Goal: Transaction & Acquisition: Purchase product/service

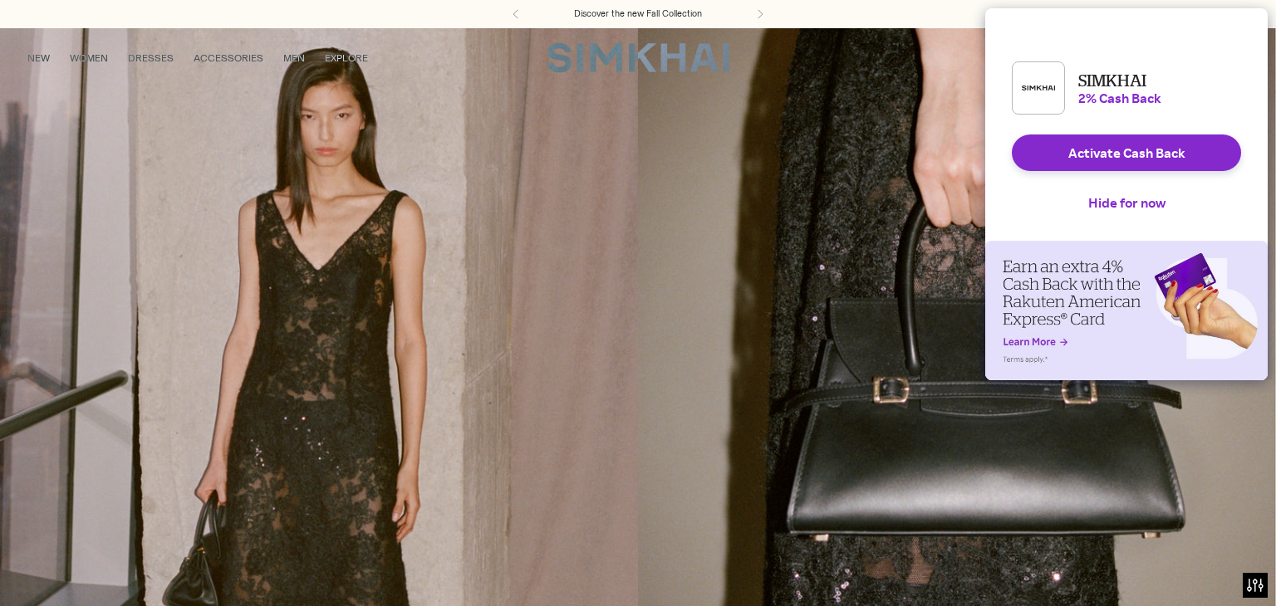
click at [1093, 253] on div "Rakuten Cash Back Reminder" at bounding box center [1126, 311] width 282 height 140
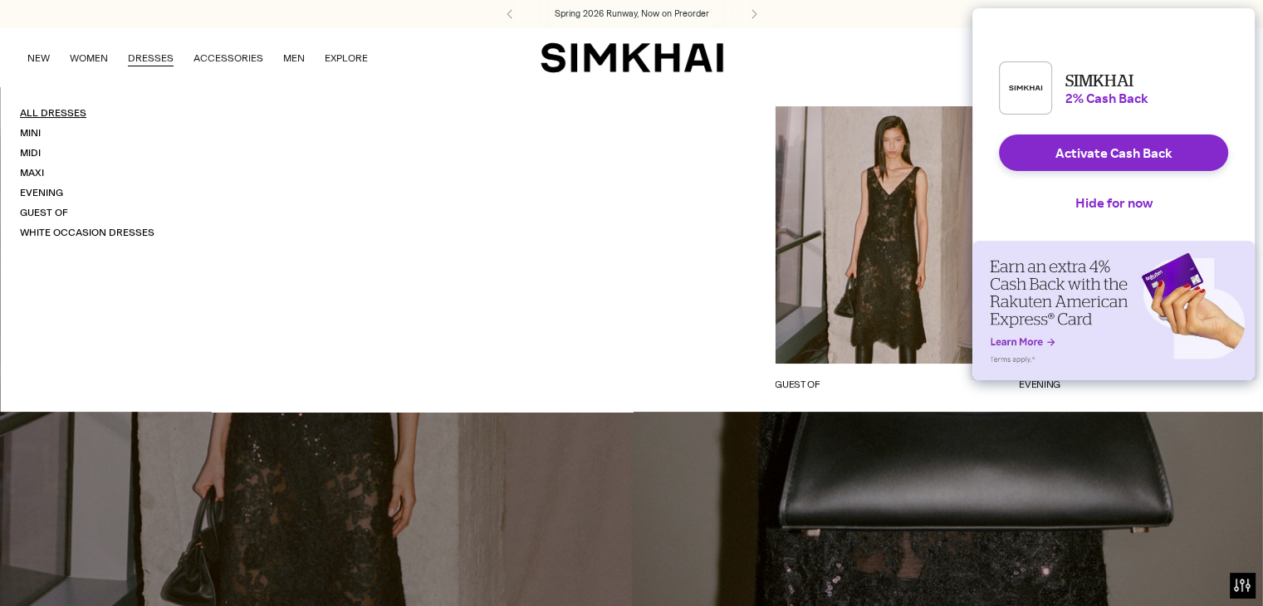
click at [66, 113] on link "All Dresses" at bounding box center [53, 113] width 66 height 12
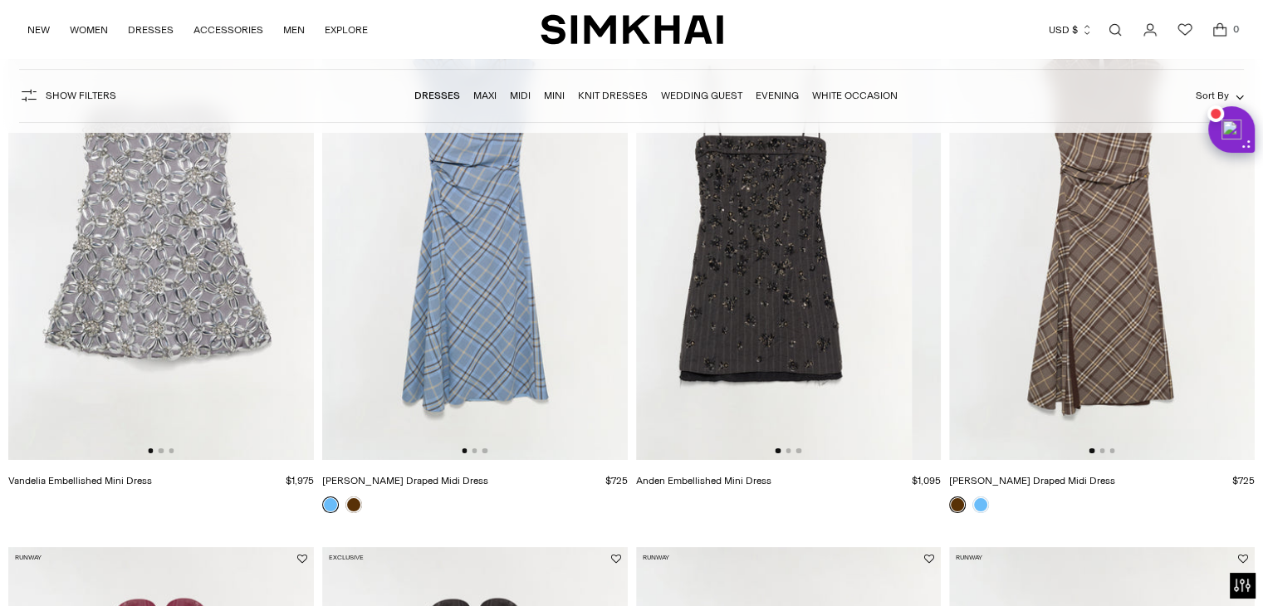
drag, startPoint x: 503, startPoint y: 344, endPoint x: 475, endPoint y: 263, distance: 85.4
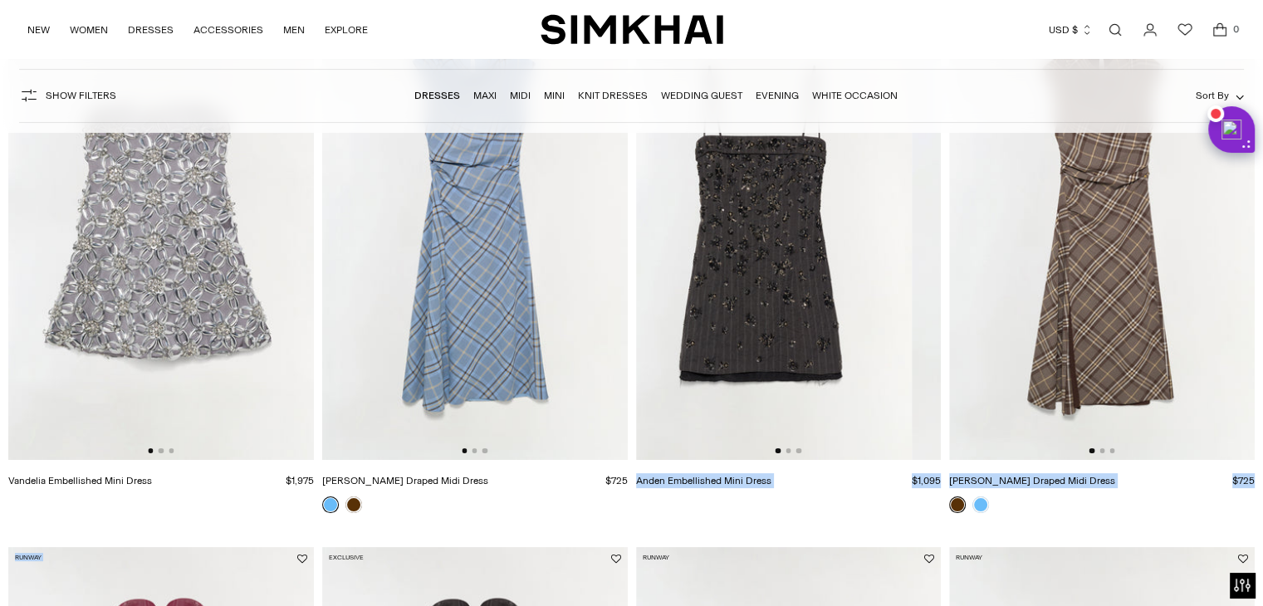
drag, startPoint x: 475, startPoint y: 263, endPoint x: 586, endPoint y: 520, distance: 279.8
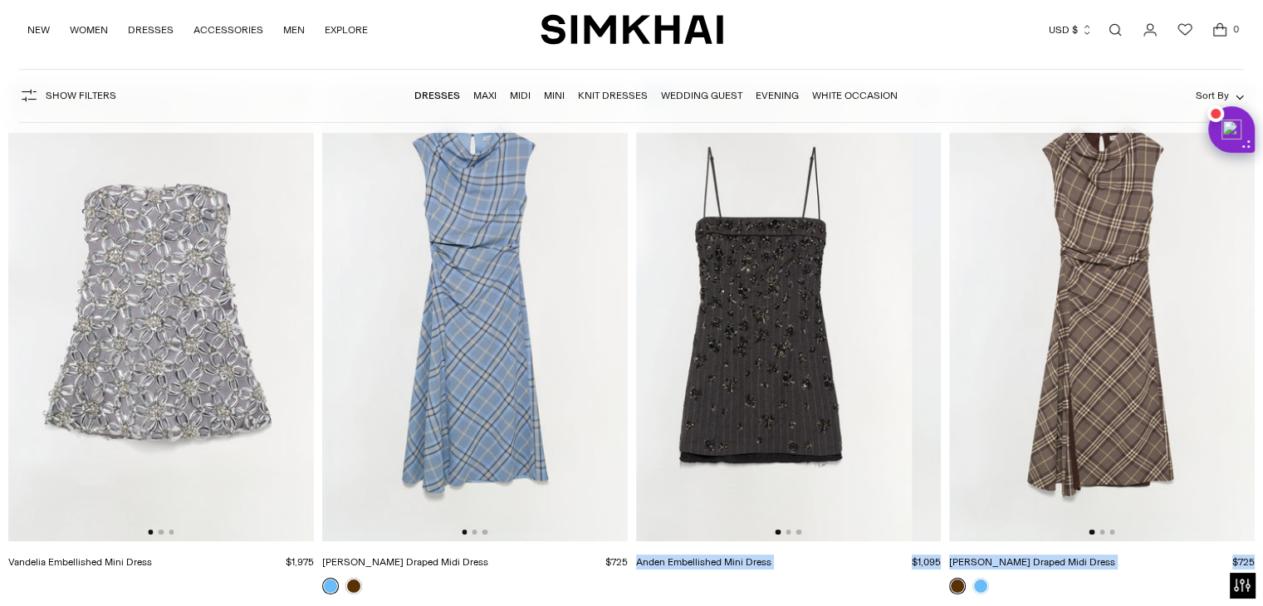
scroll to position [151, 0]
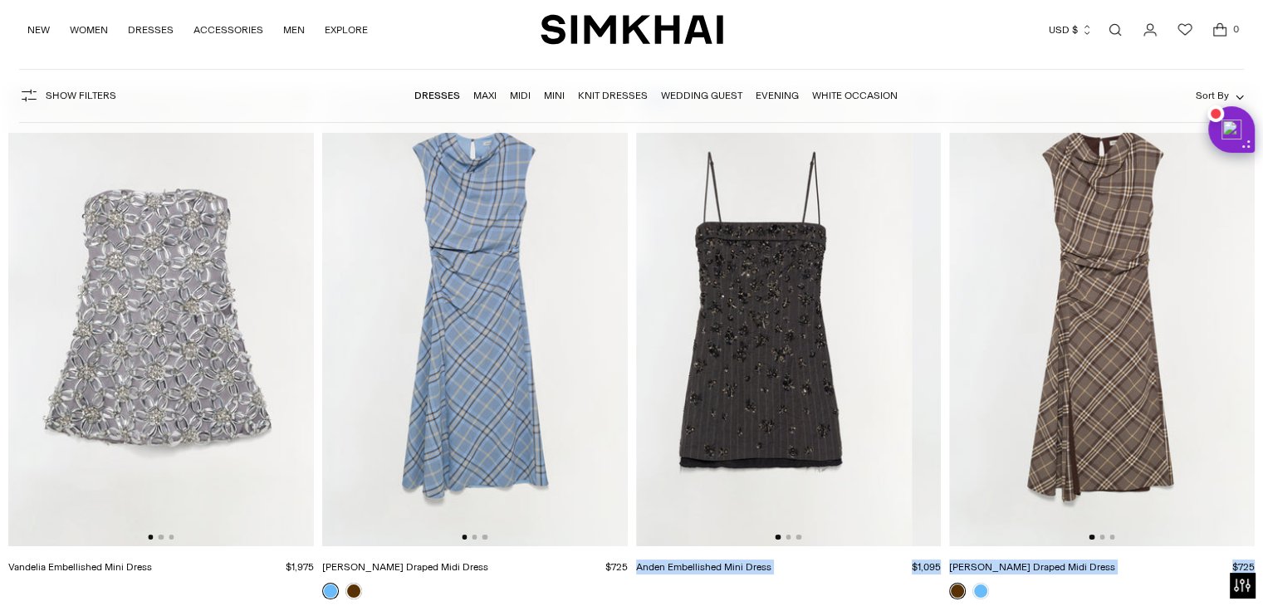
click at [611, 393] on img at bounding box center [475, 318] width 306 height 459
click at [565, 272] on img at bounding box center [475, 318] width 306 height 459
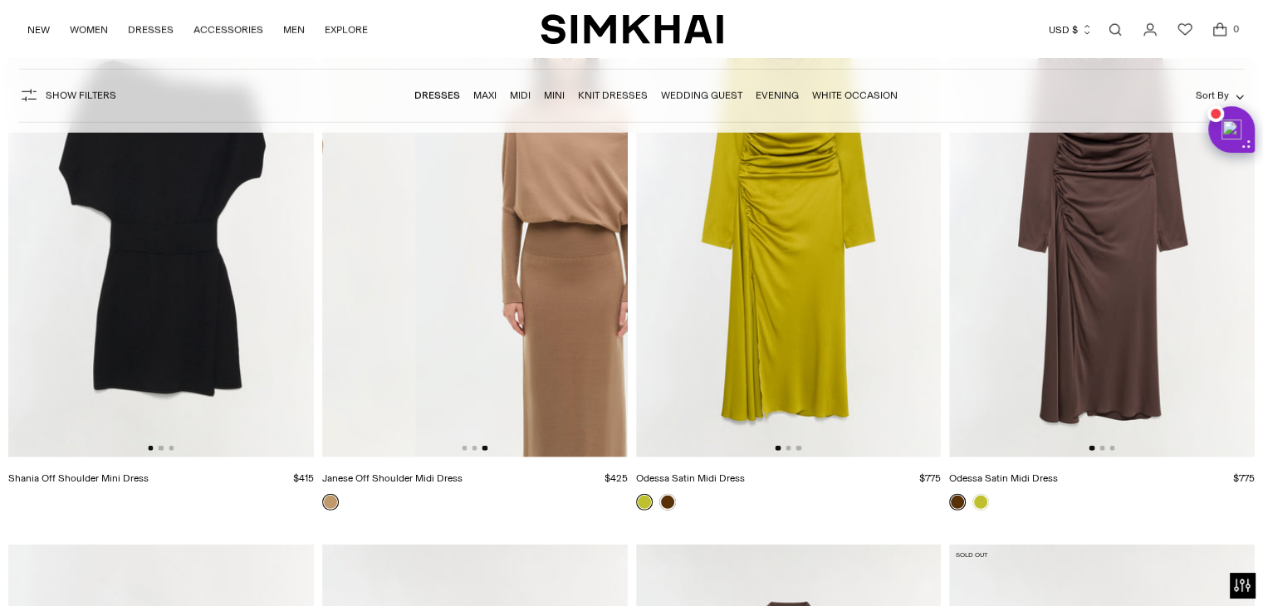
scroll to position [4585, 0]
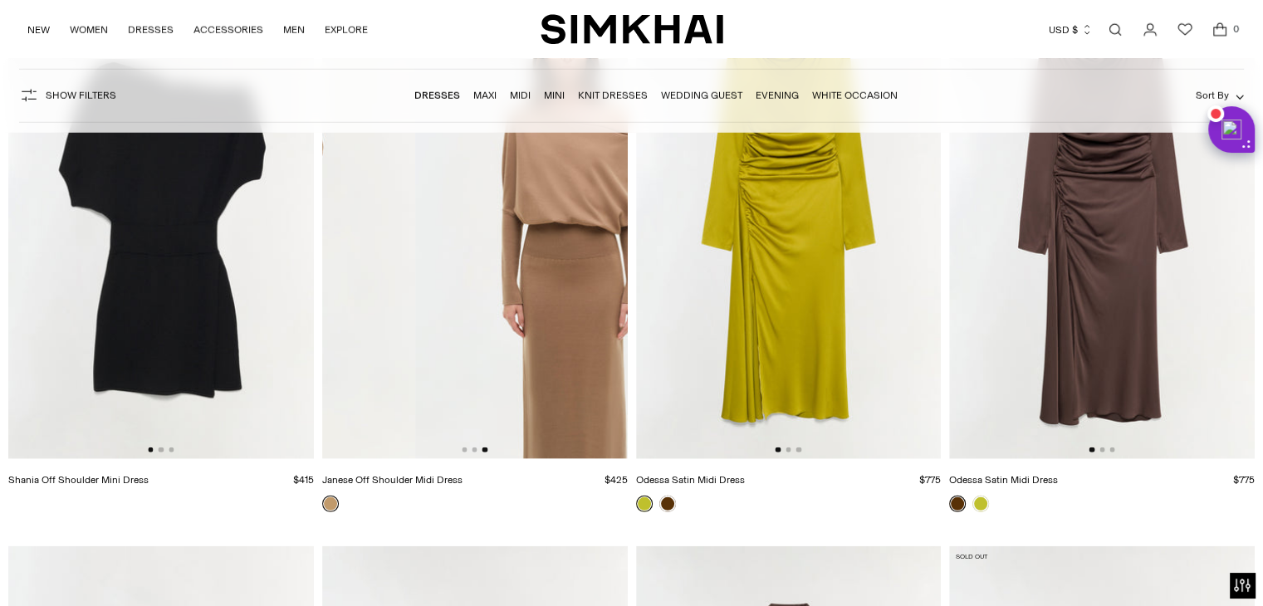
click at [565, 251] on img at bounding box center [568, 231] width 306 height 459
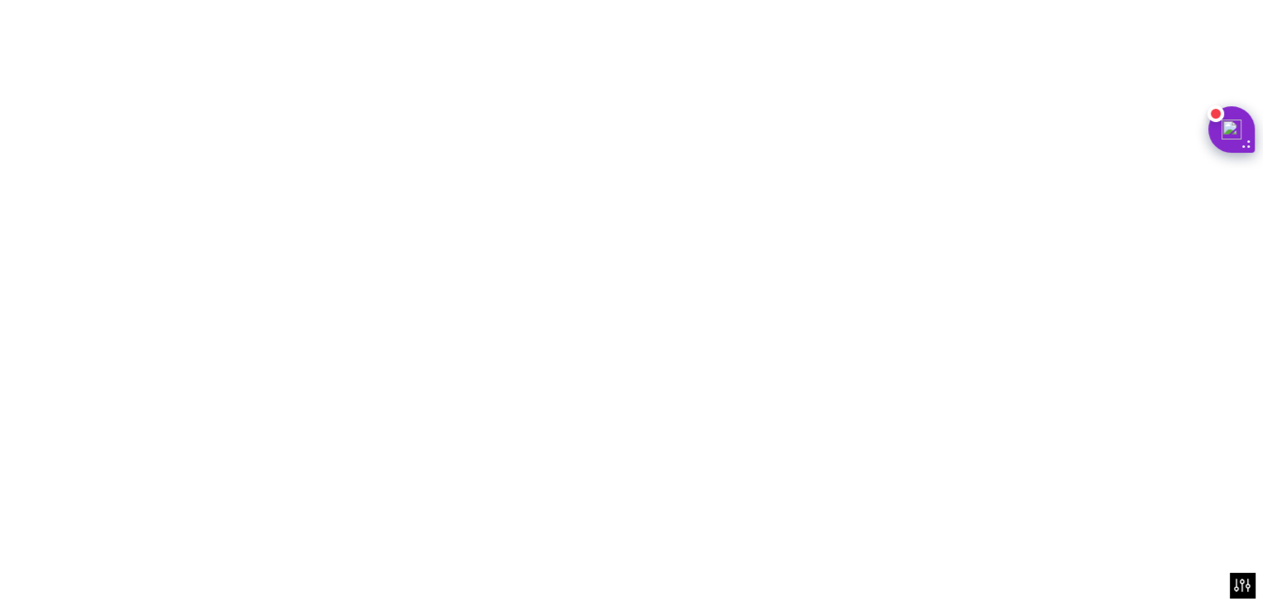
scroll to position [0, 610]
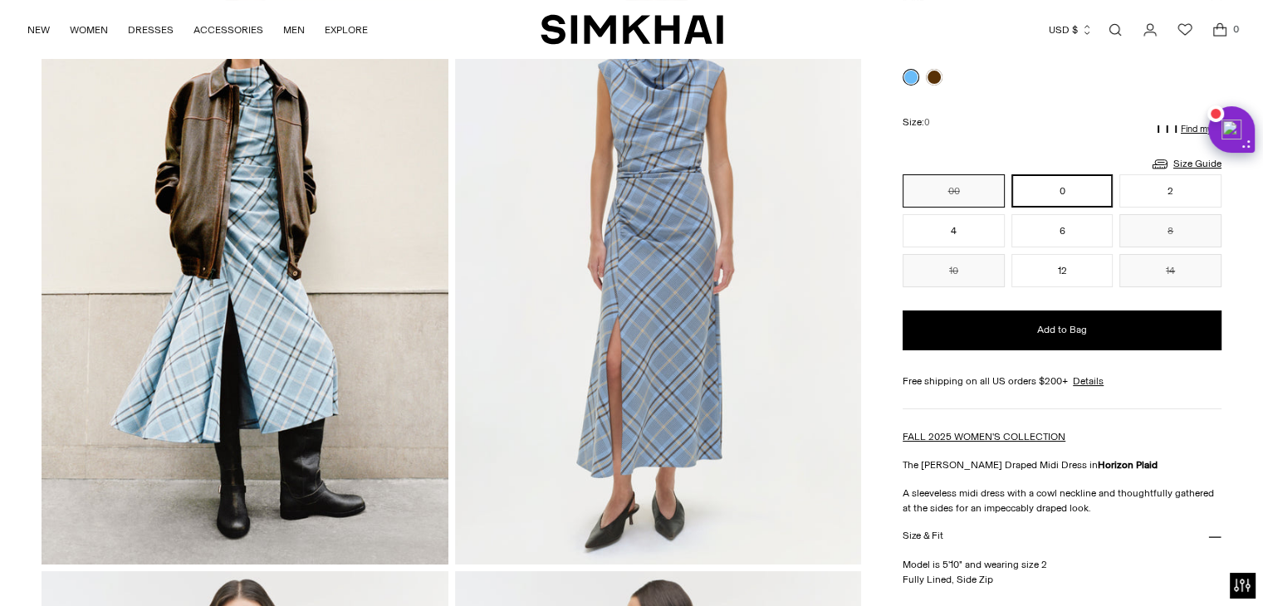
scroll to position [17, 0]
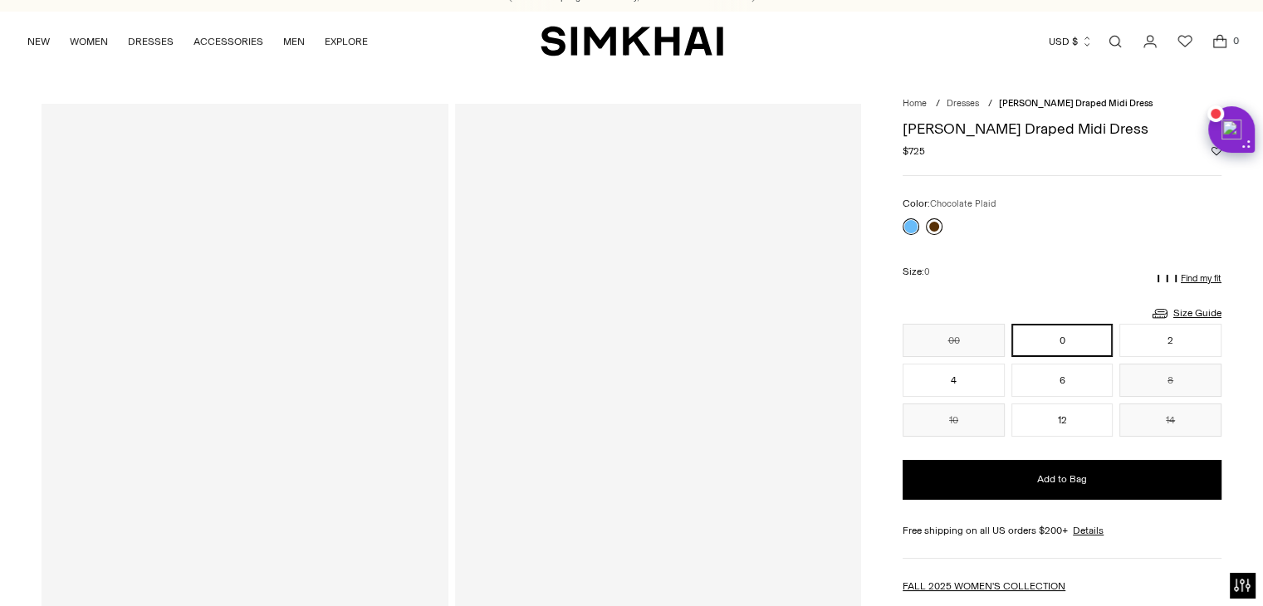
click at [937, 227] on link at bounding box center [934, 226] width 17 height 17
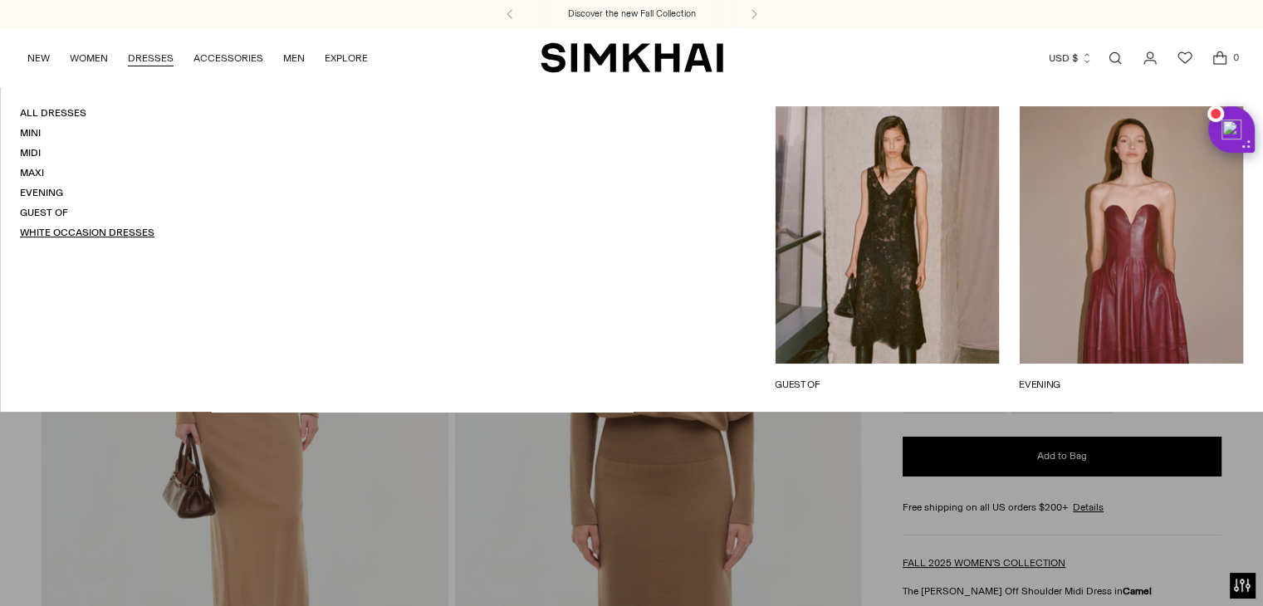
click at [82, 230] on link "White Occasion Dresses" at bounding box center [87, 233] width 135 height 12
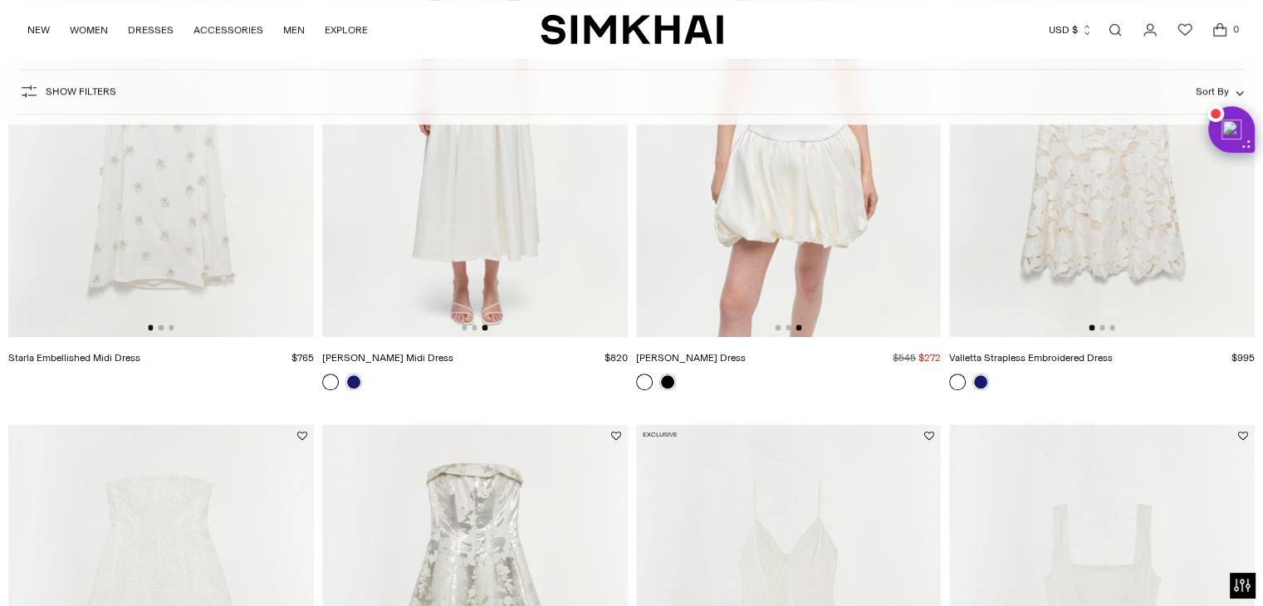
scroll to position [1302, 0]
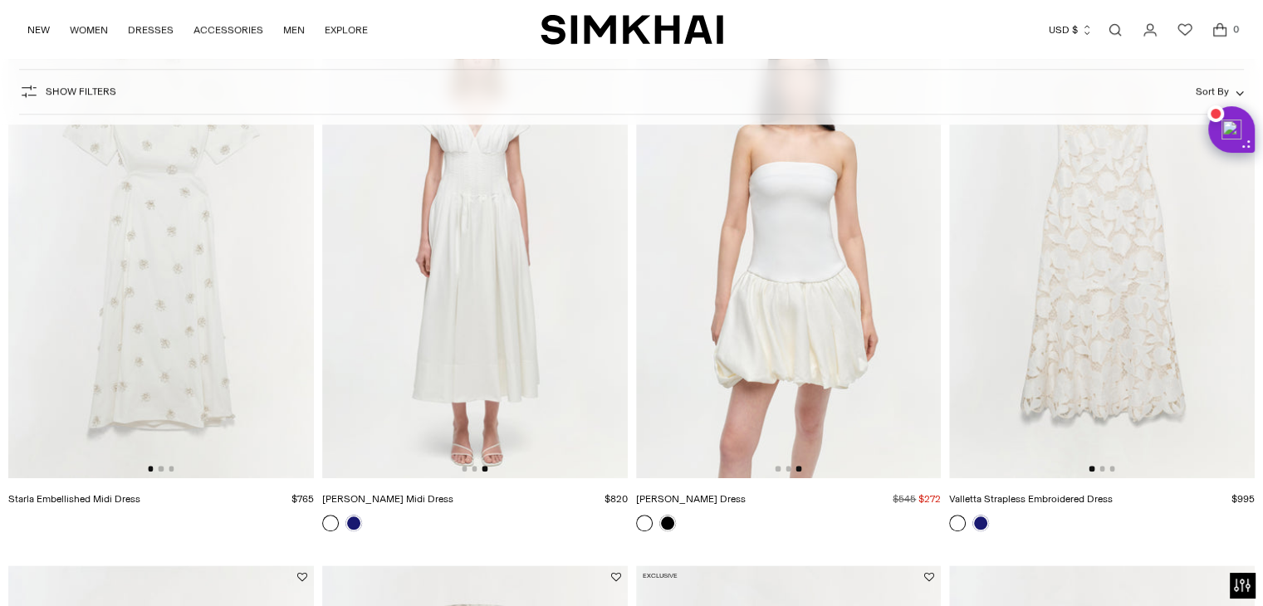
click at [889, 308] on img at bounding box center [789, 249] width 306 height 459
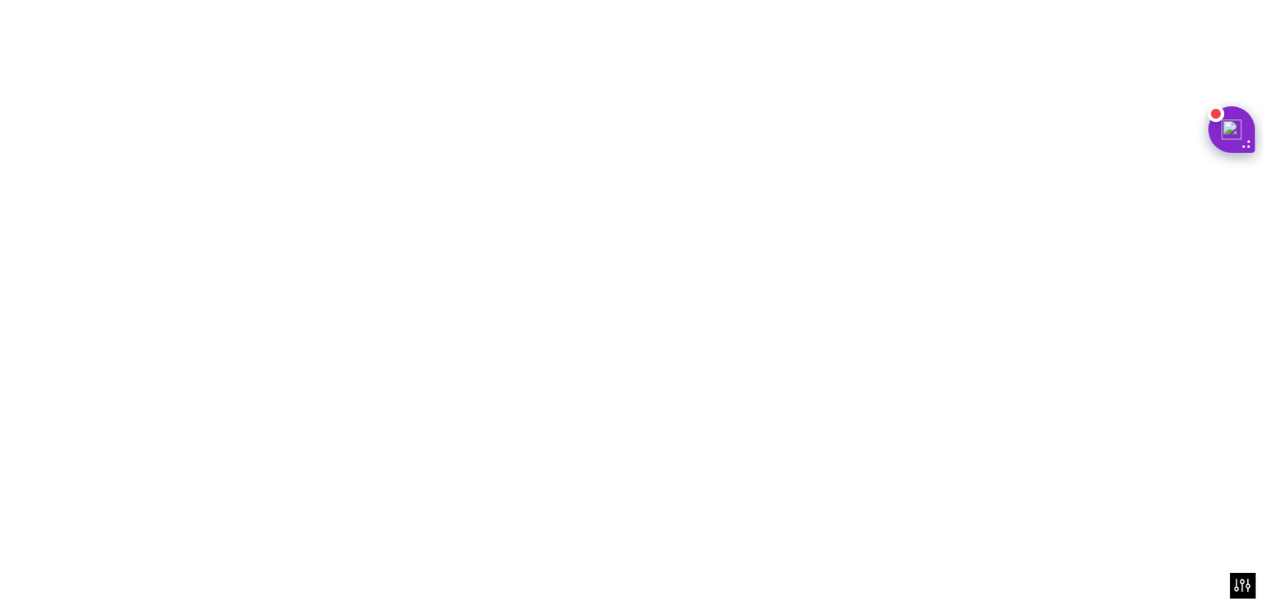
scroll to position [0, 610]
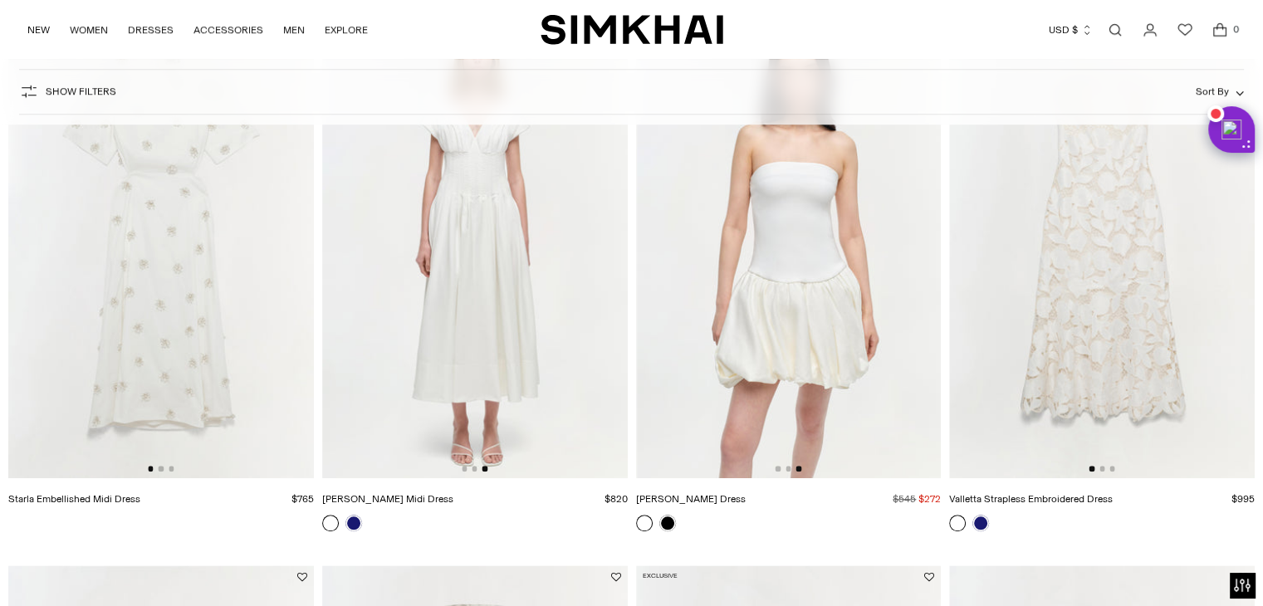
drag, startPoint x: 819, startPoint y: 223, endPoint x: 820, endPoint y: 164, distance: 59.8
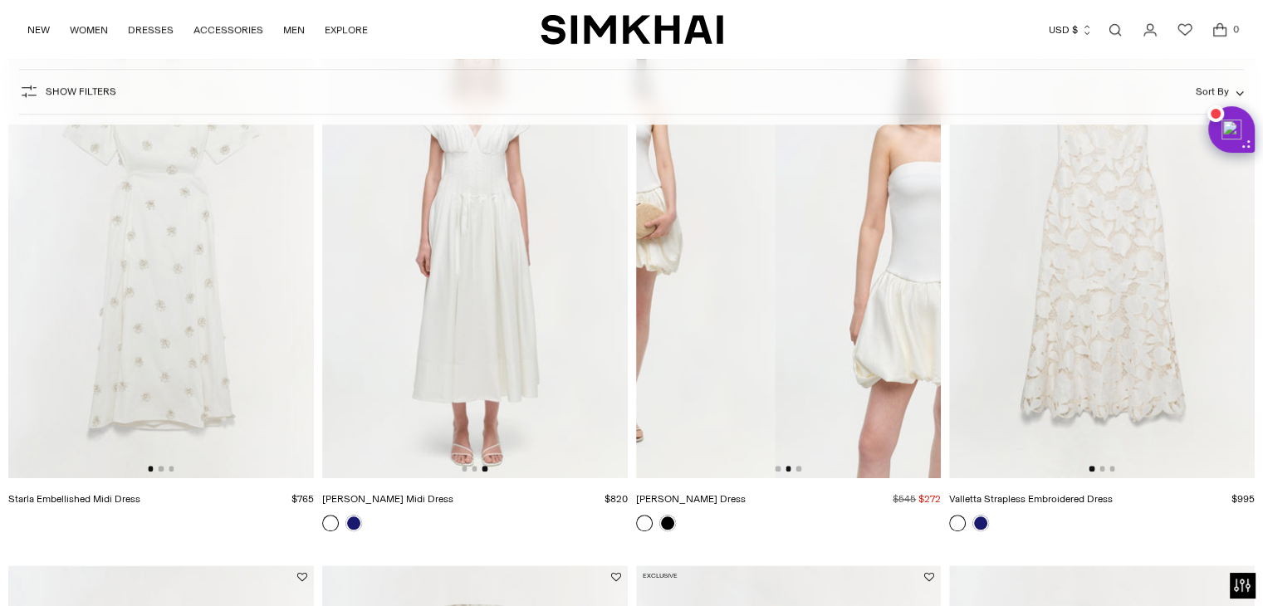
scroll to position [0, 306]
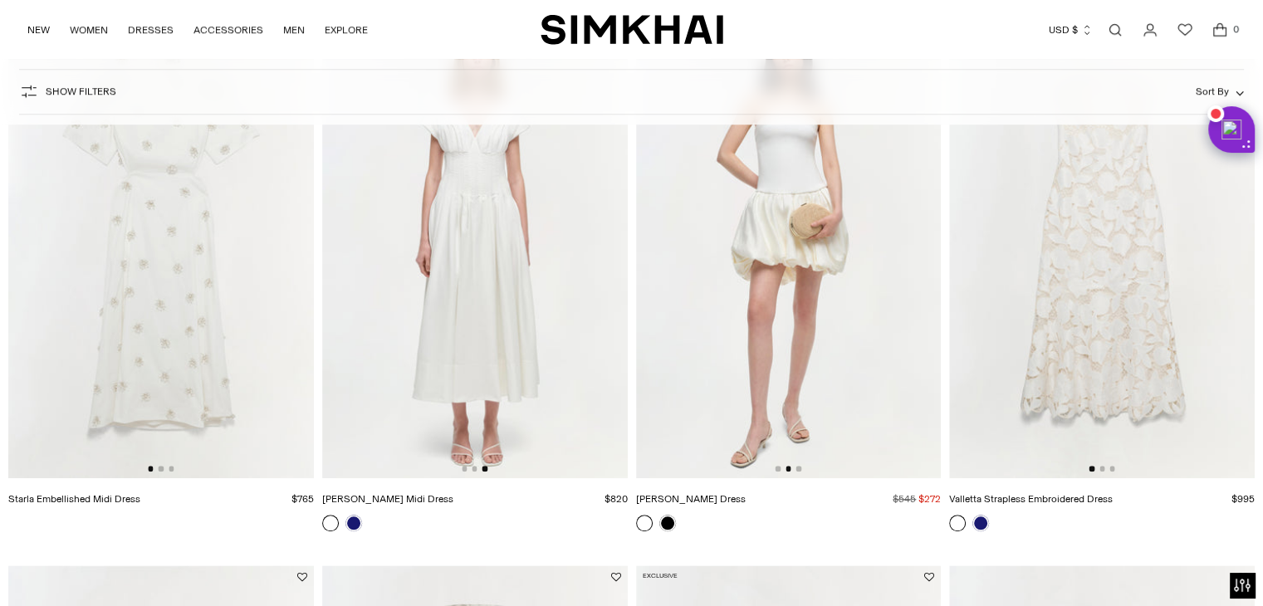
drag, startPoint x: 820, startPoint y: 164, endPoint x: 804, endPoint y: 537, distance: 373.3
click at [804, 537] on div at bounding box center [789, 530] width 306 height 31
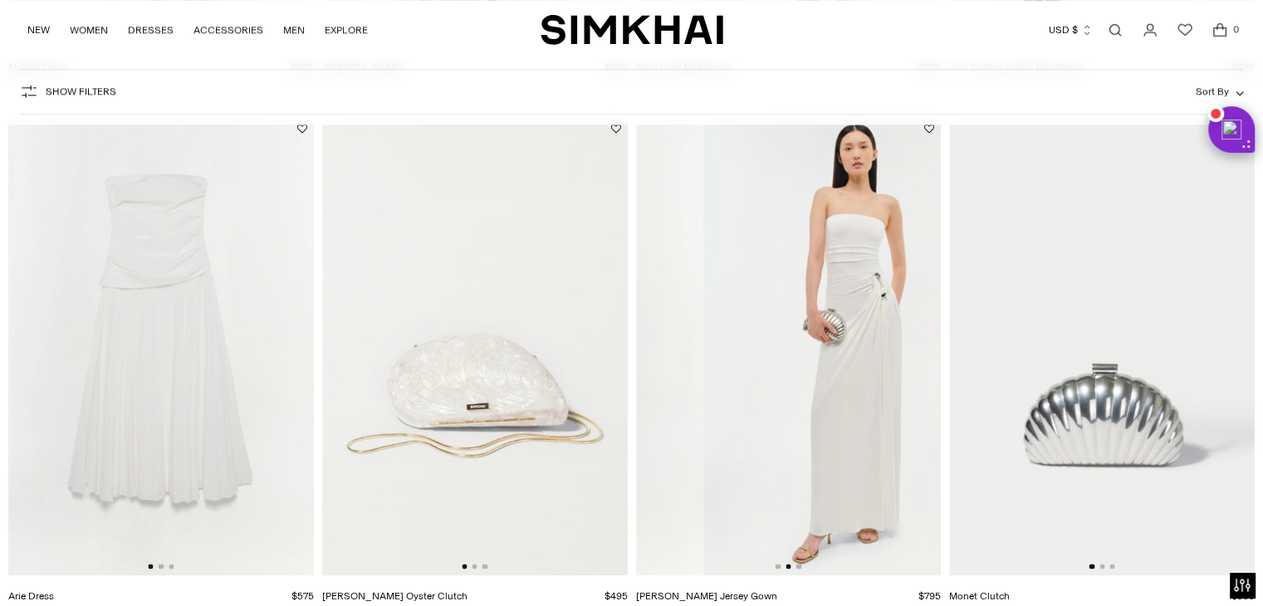
scroll to position [2354, 0]
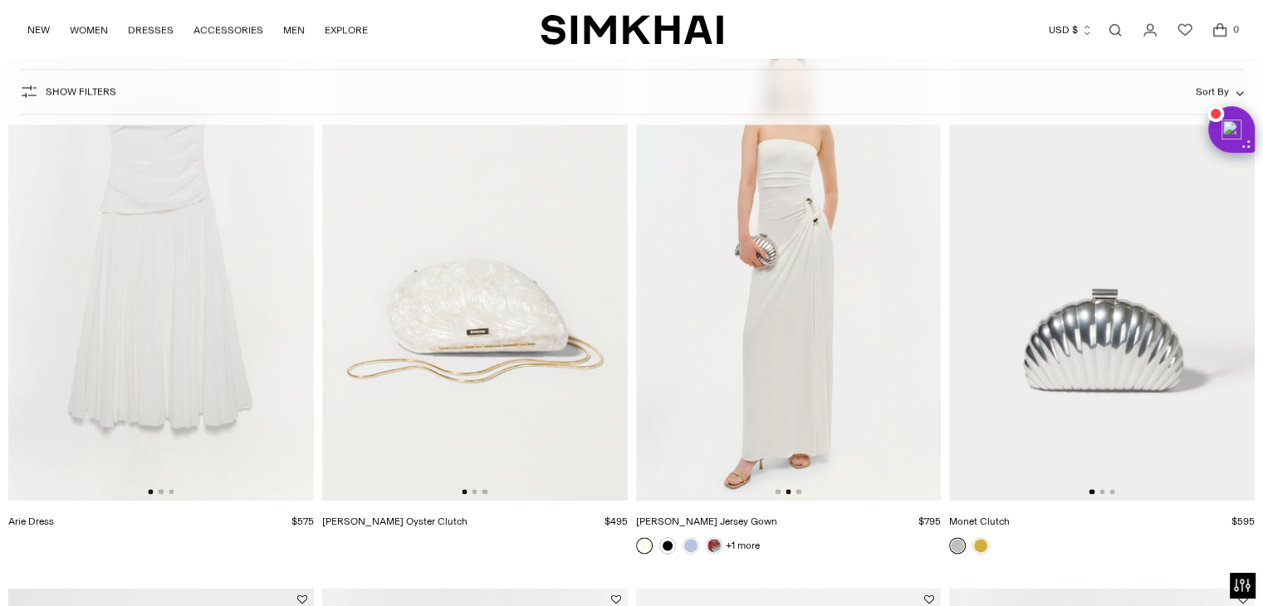
drag, startPoint x: 822, startPoint y: 318, endPoint x: 711, endPoint y: 517, distance: 227.6
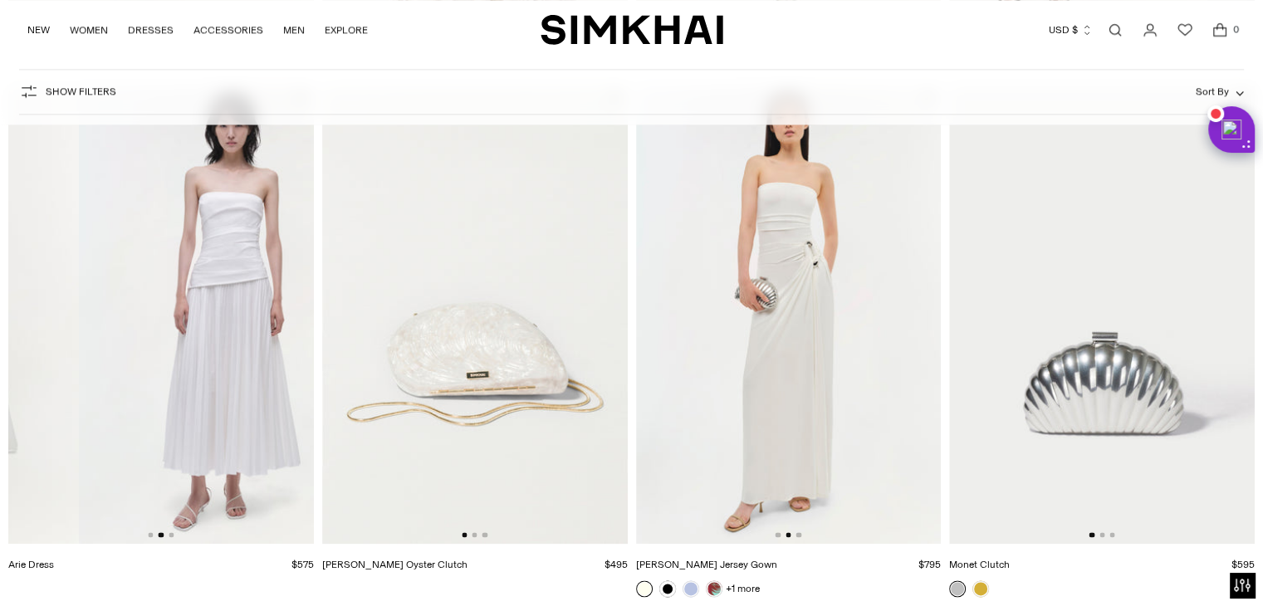
scroll to position [0, 306]
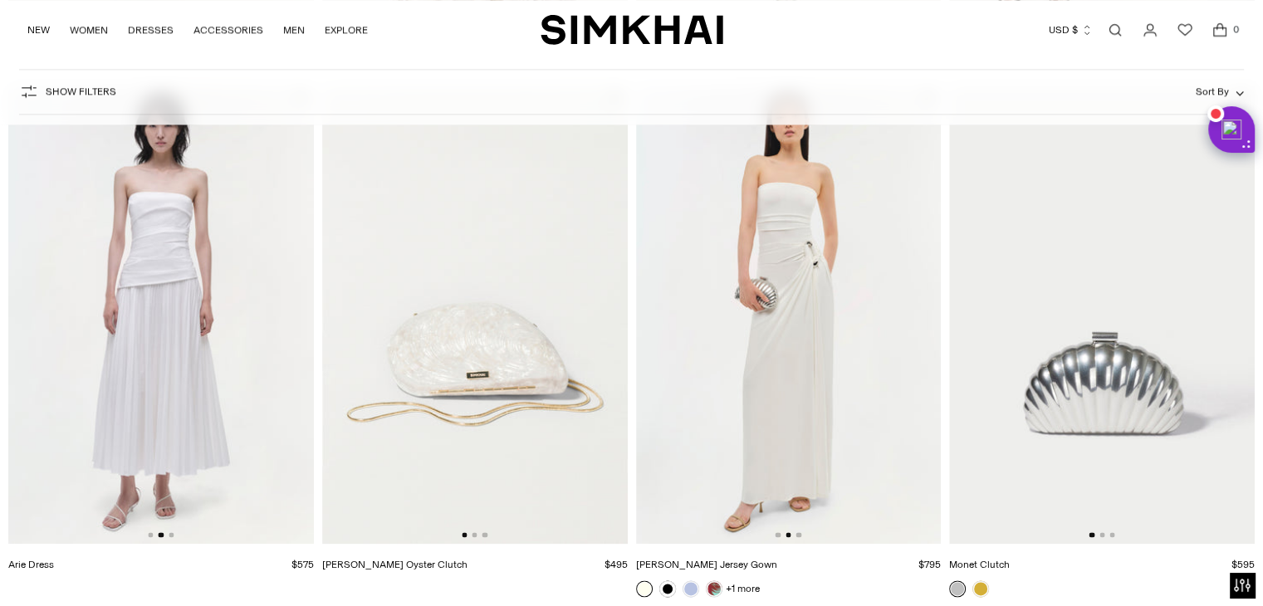
drag, startPoint x: 209, startPoint y: 291, endPoint x: 930, endPoint y: 93, distance: 747.6
click at [930, 93] on div "Show Filters Show Filters Sort By Recommended Most Popular Newest" at bounding box center [631, 92] width 1225 height 46
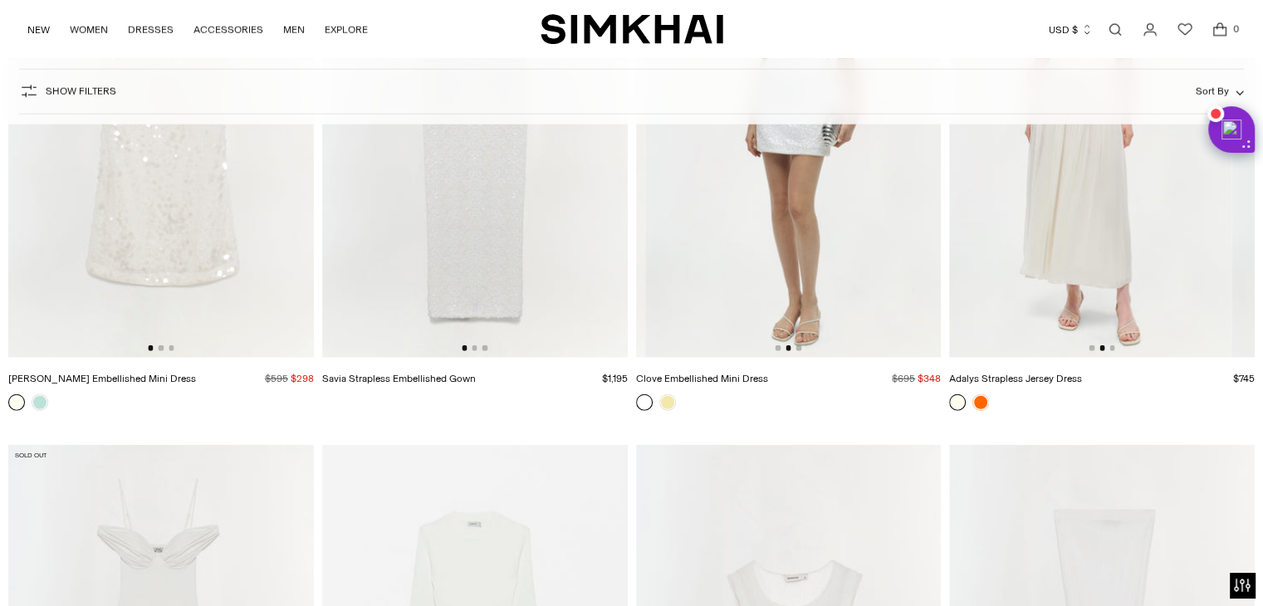
scroll to position [4025, 0]
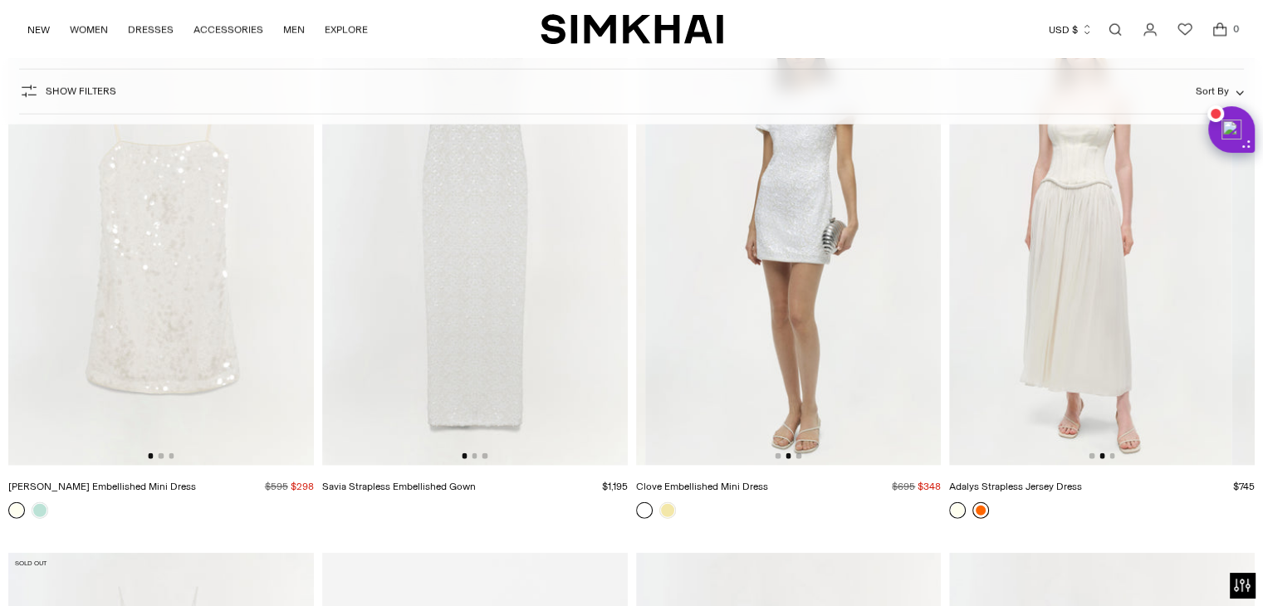
click at [981, 512] on link at bounding box center [981, 511] width 17 height 17
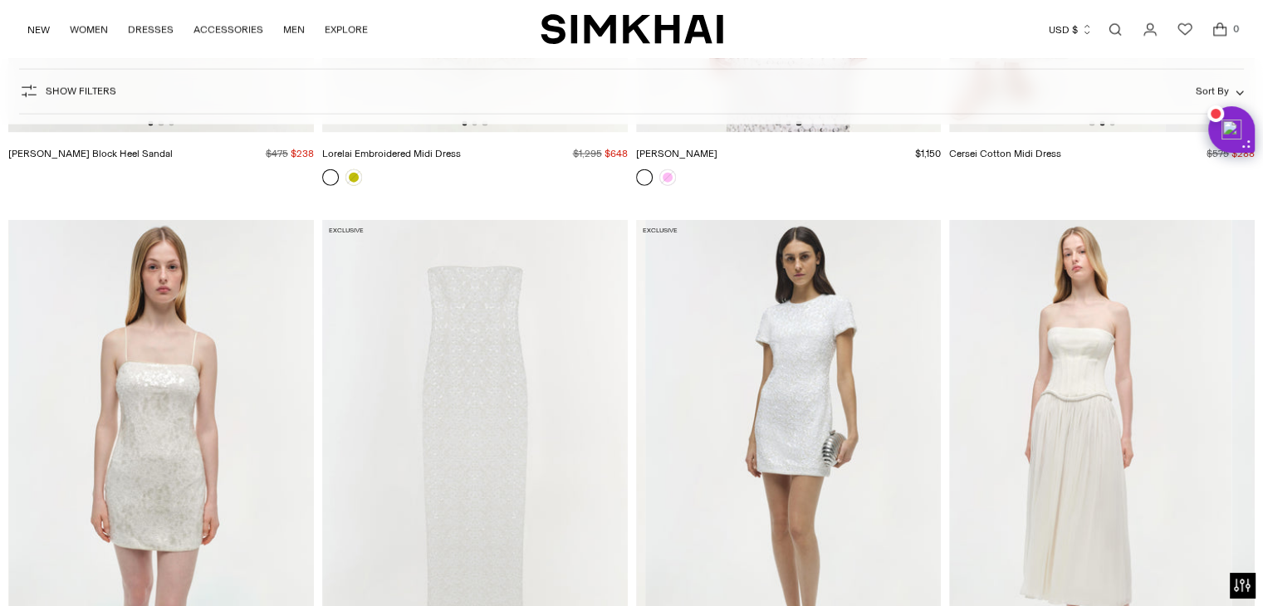
scroll to position [0, 610]
drag, startPoint x: 270, startPoint y: 313, endPoint x: 512, endPoint y: 199, distance: 267.2
click at [512, 199] on div at bounding box center [475, 184] width 306 height 31
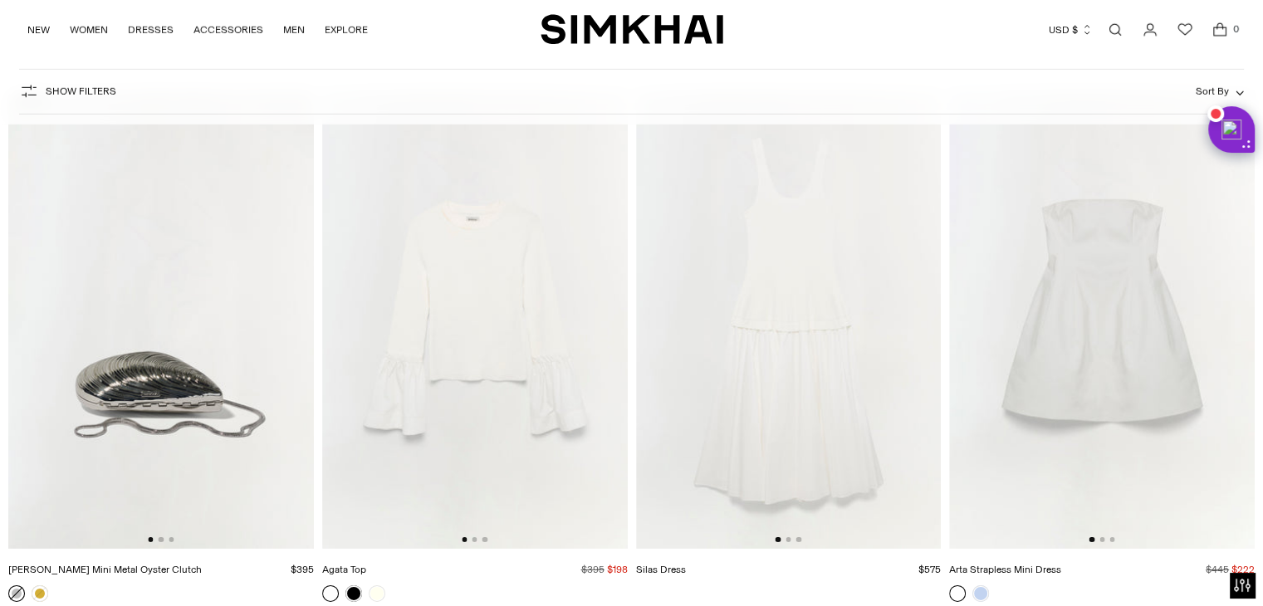
scroll to position [5032, 0]
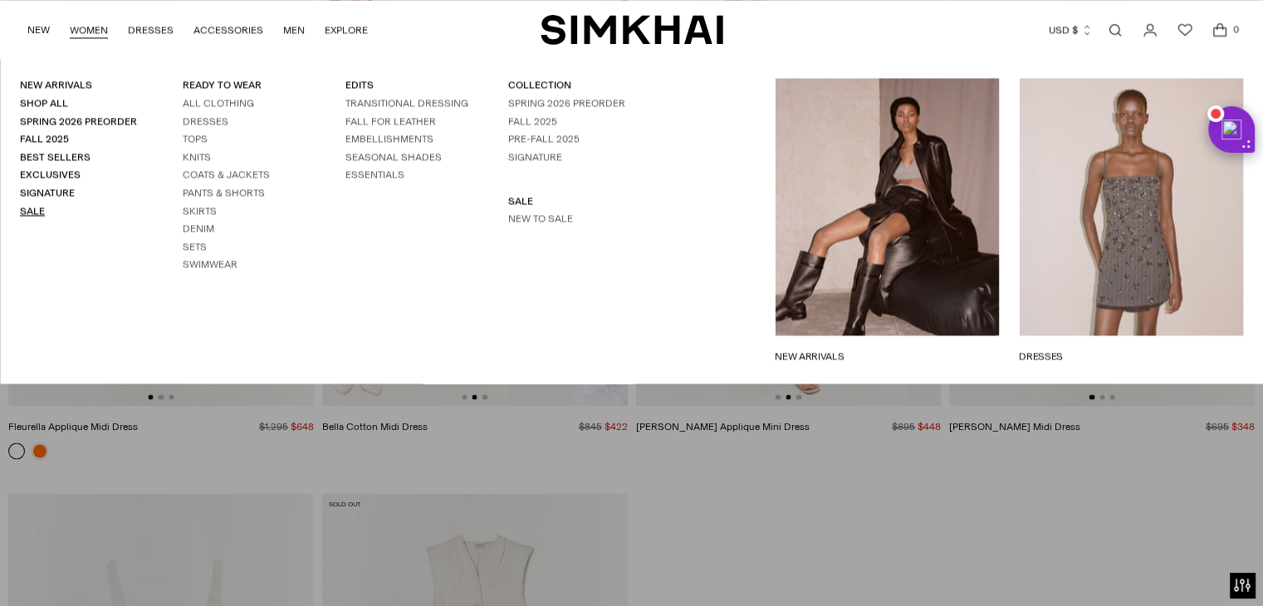
click at [29, 215] on link "Sale" at bounding box center [32, 211] width 25 height 12
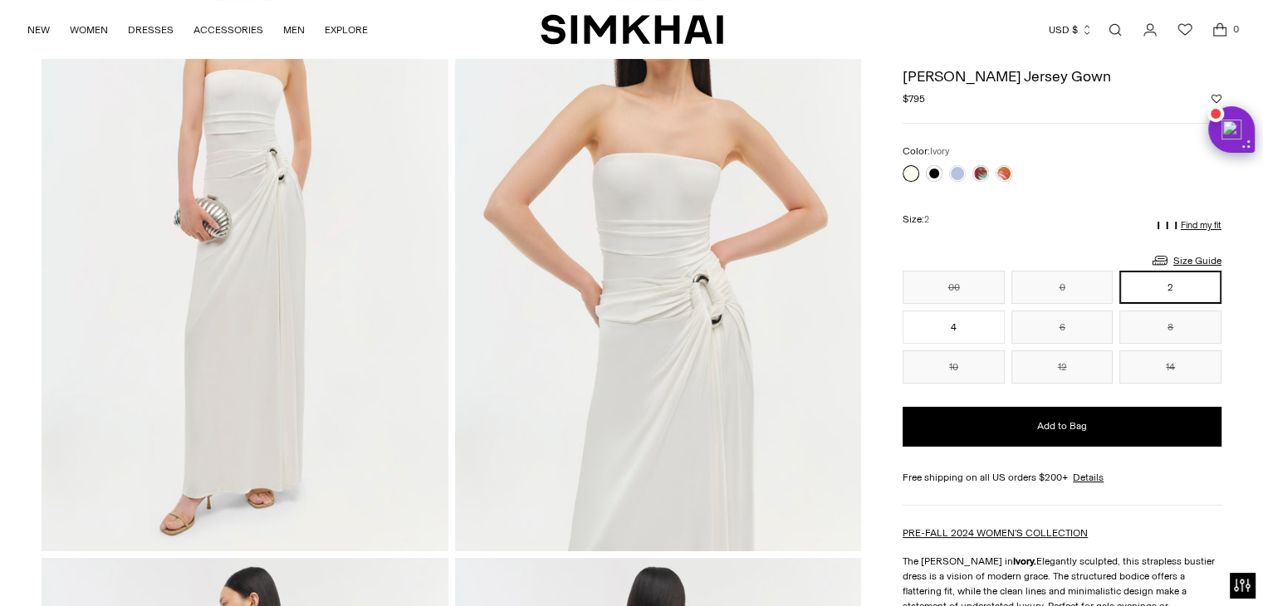
scroll to position [83, 0]
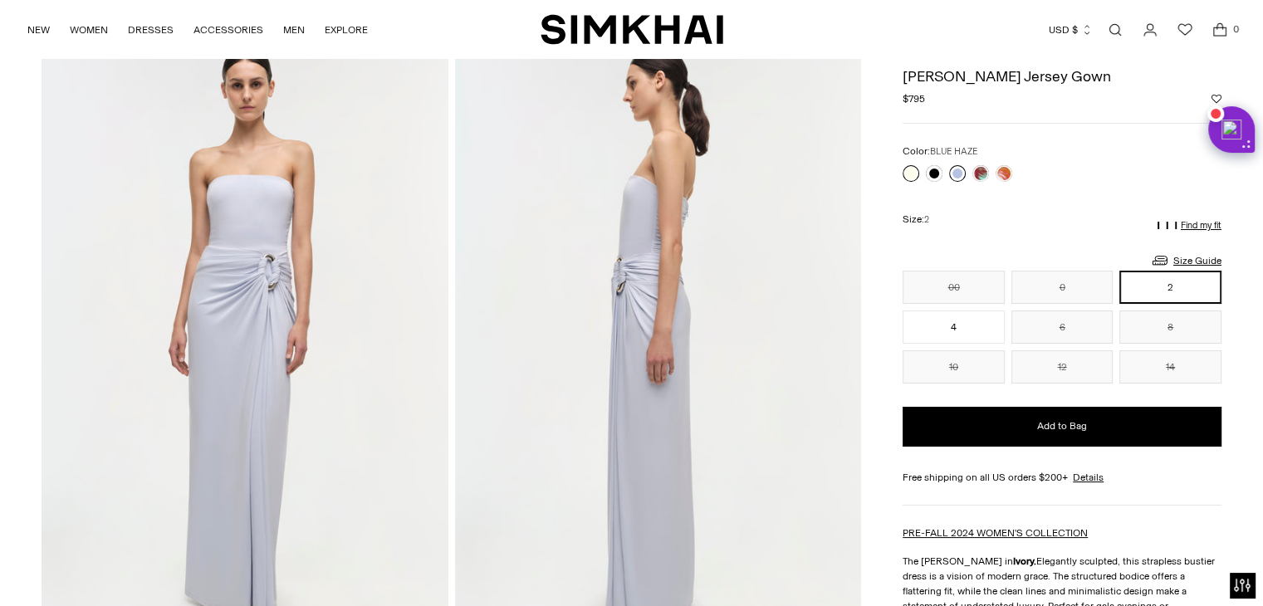
click at [954, 179] on link at bounding box center [957, 174] width 17 height 17
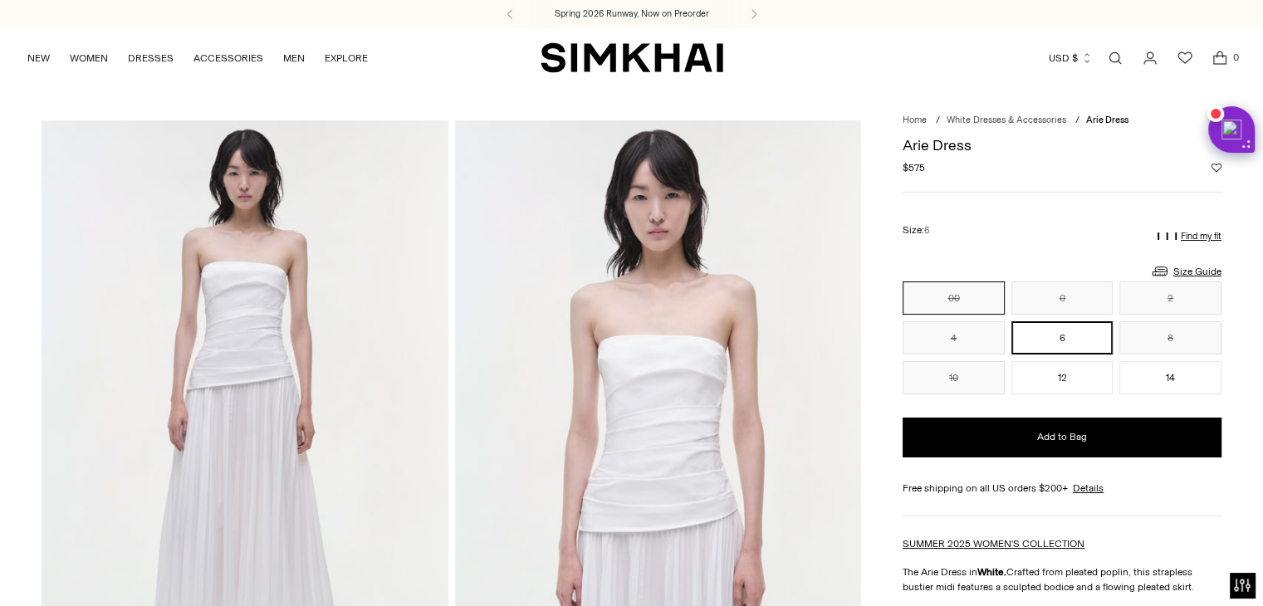
click at [969, 300] on button "00" at bounding box center [954, 298] width 102 height 33
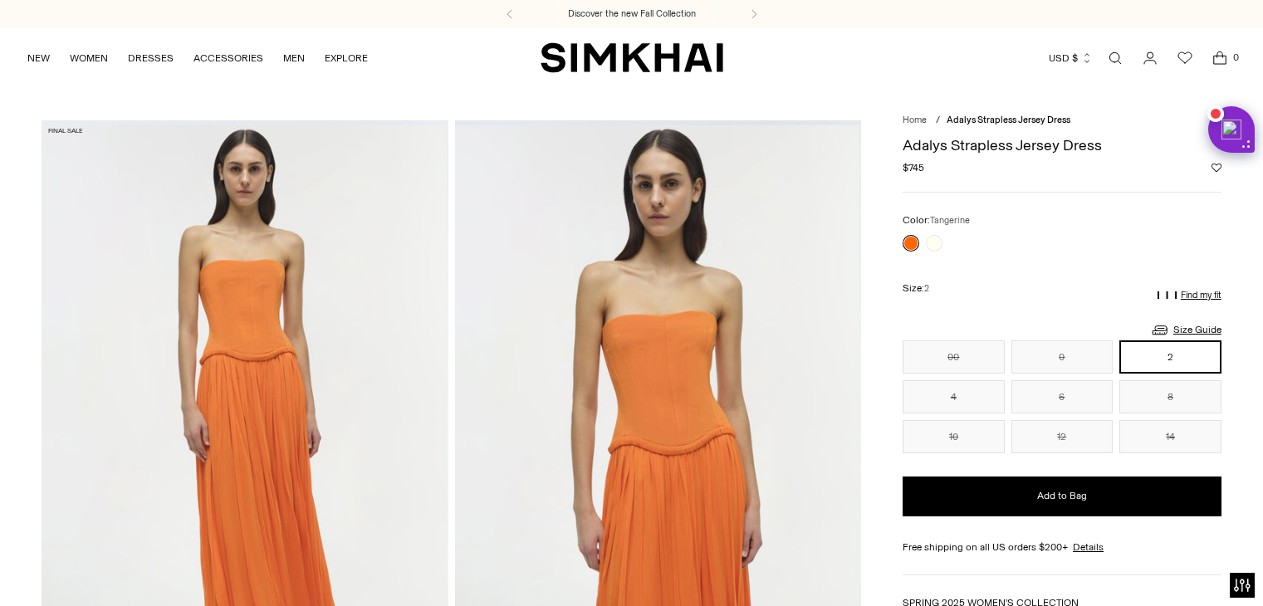
scroll to position [7, 0]
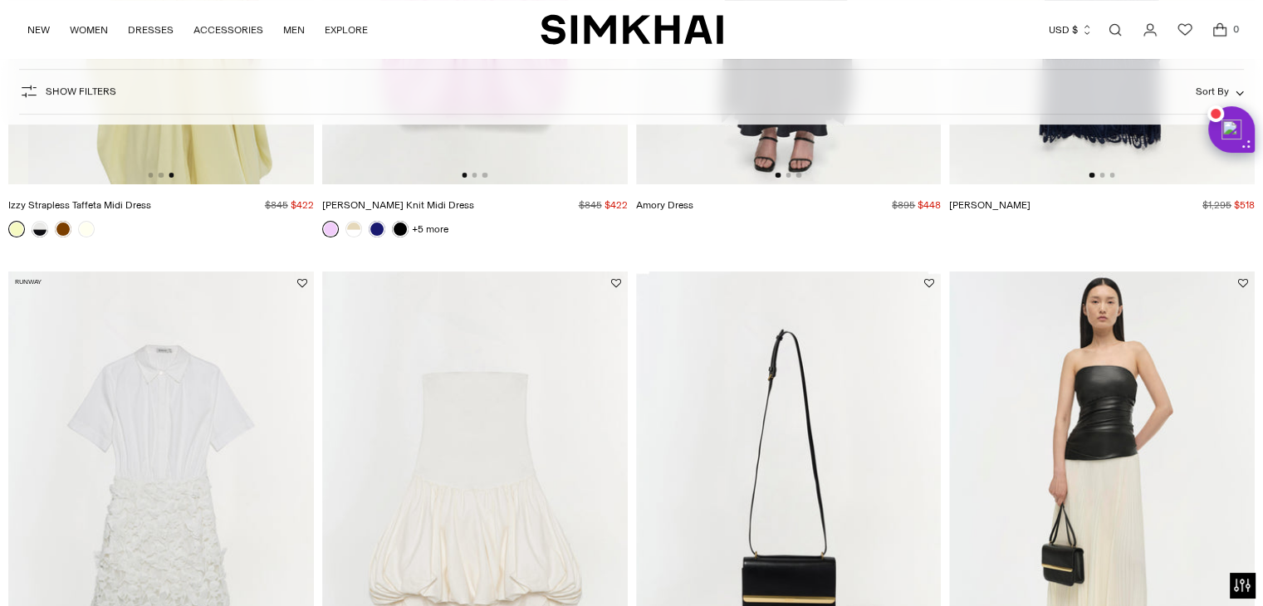
scroll to position [233, 0]
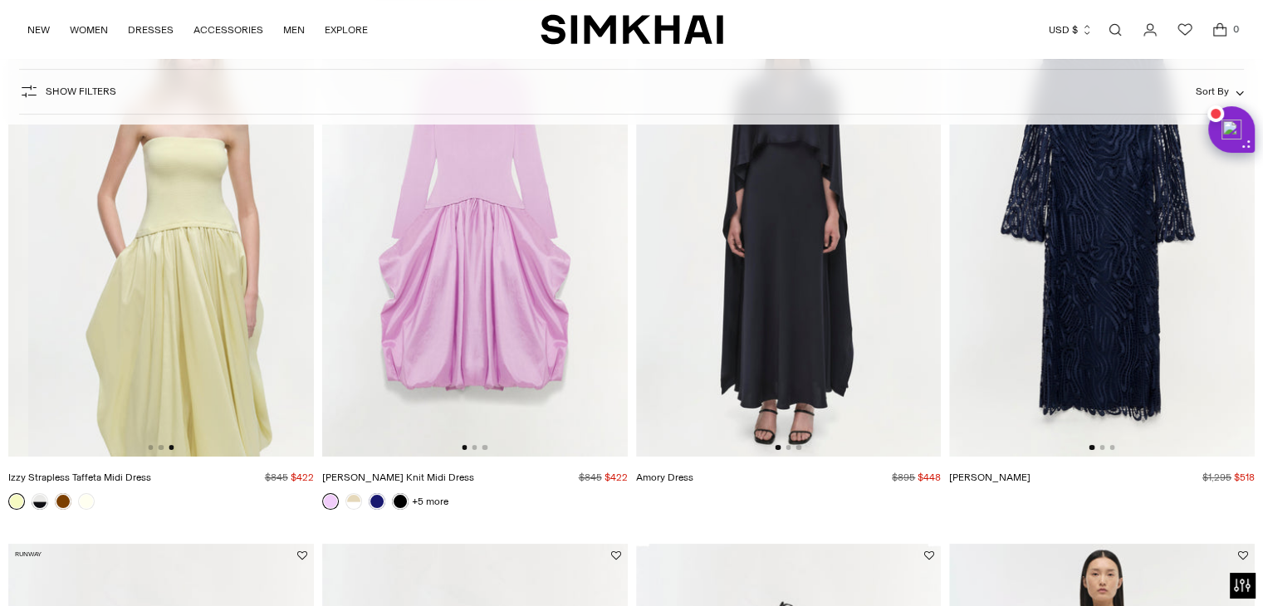
click at [33, 504] on link at bounding box center [40, 501] width 17 height 17
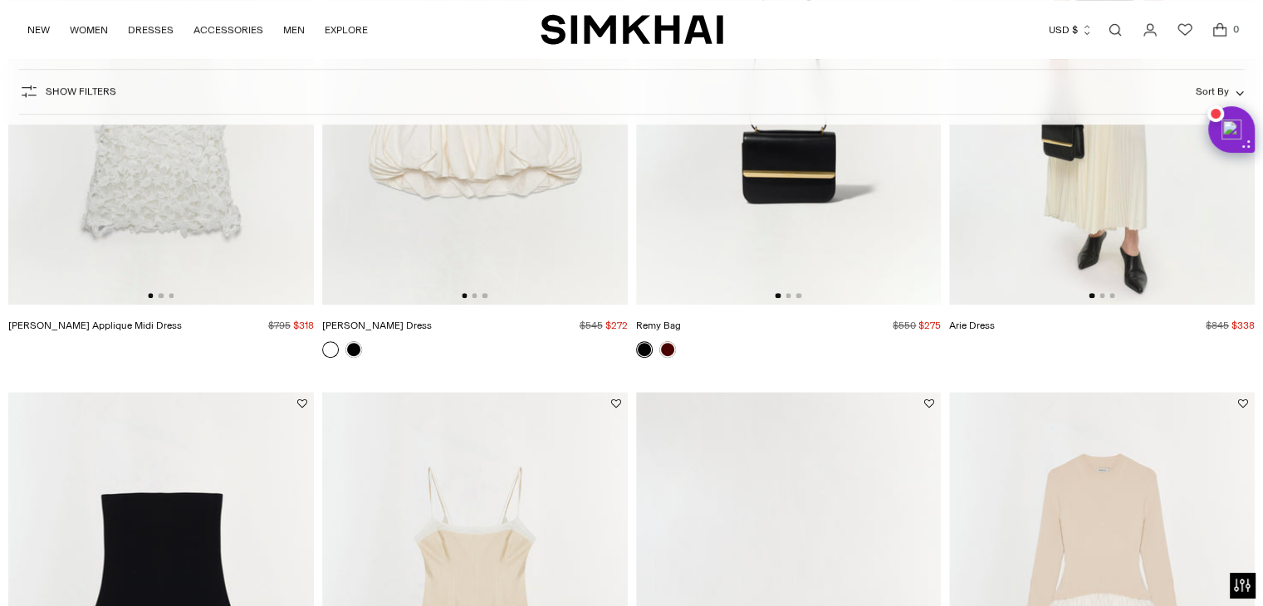
scroll to position [930, 0]
drag, startPoint x: 1084, startPoint y: 386, endPoint x: 1189, endPoint y: 359, distance: 108.2
click at [1189, 359] on div "Final Sale Arie Dress Regular price $845 $338 Unit price / per" at bounding box center [1102, 110] width 306 height 526
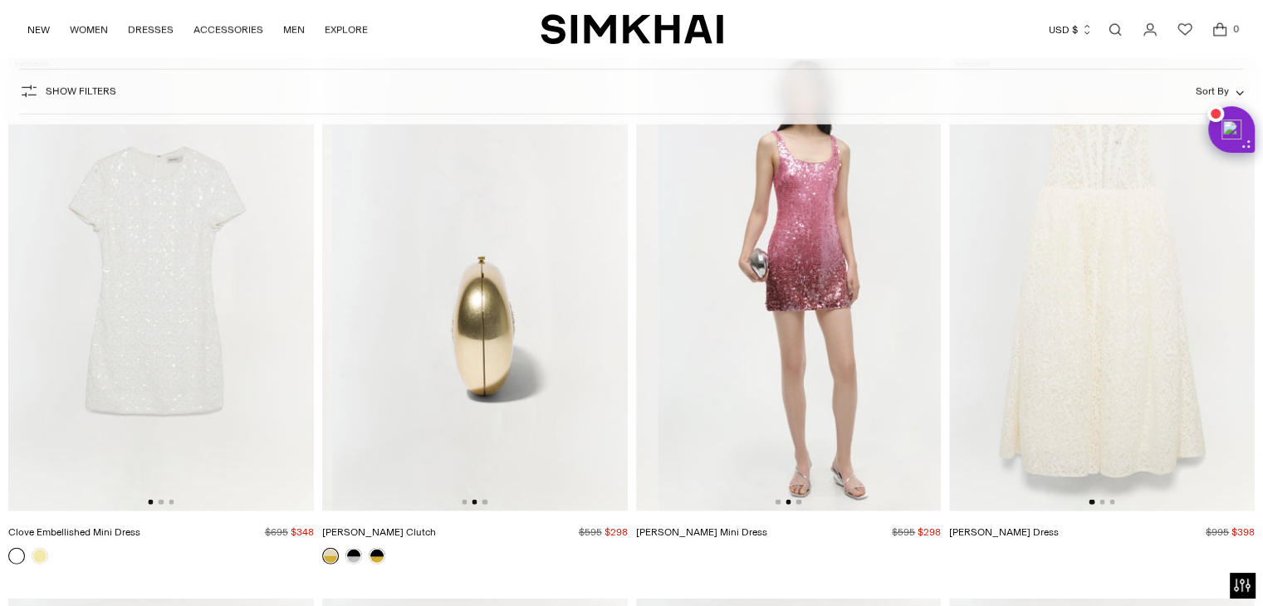
scroll to position [0, 0]
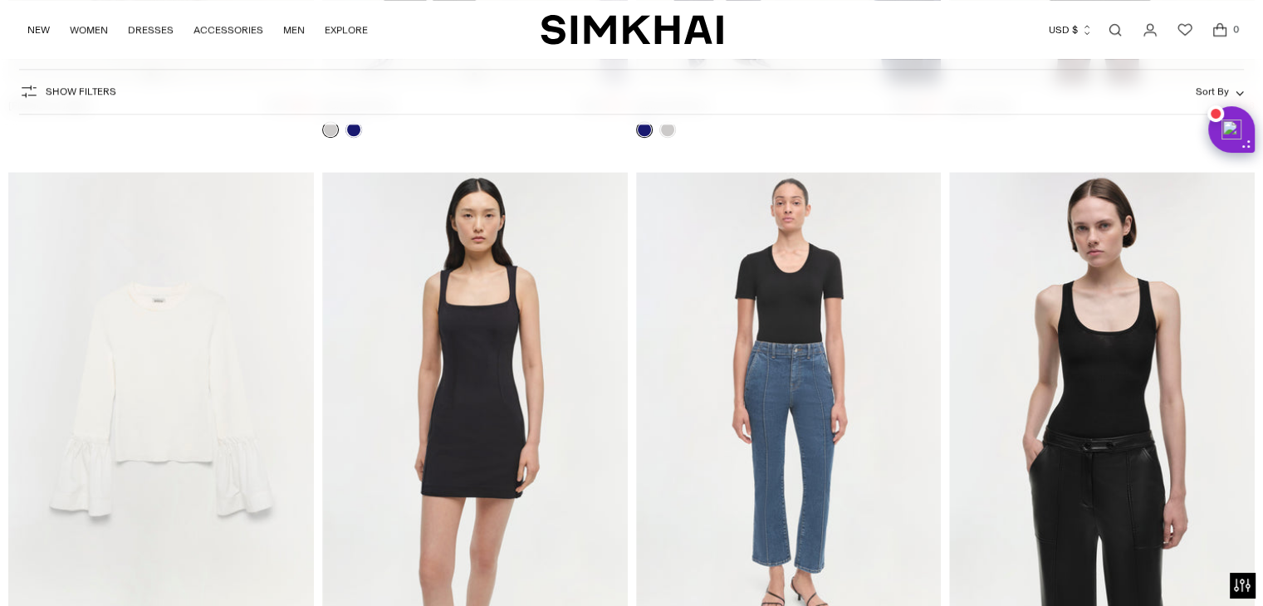
drag, startPoint x: 581, startPoint y: 335, endPoint x: 636, endPoint y: 150, distance: 192.4
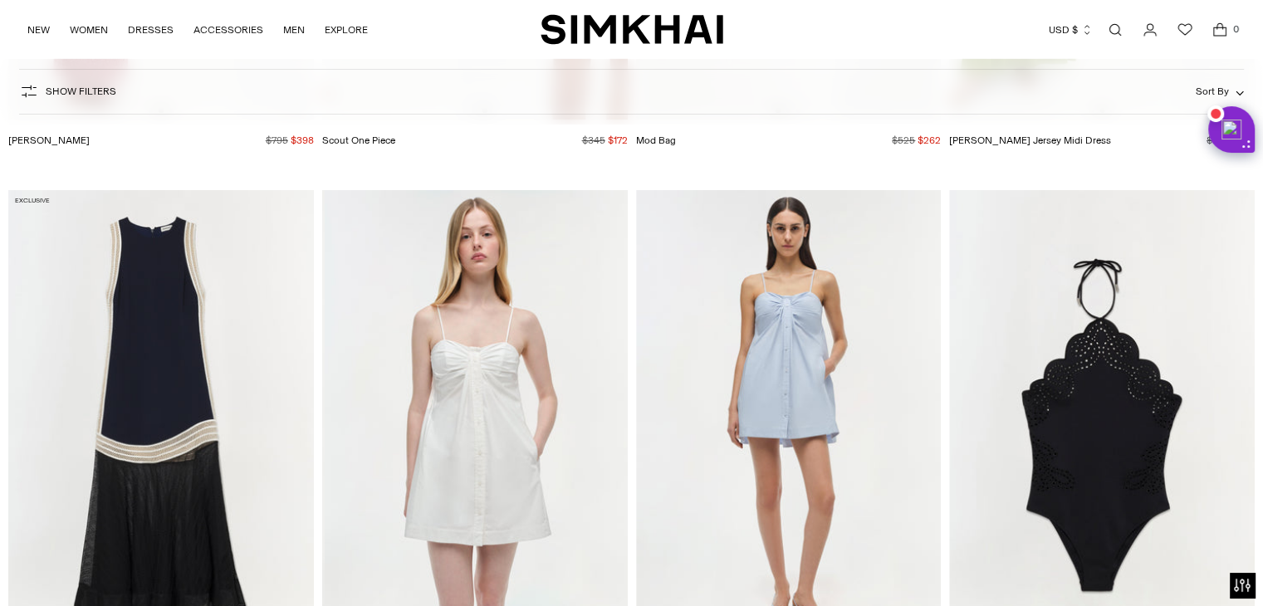
scroll to position [0, 611]
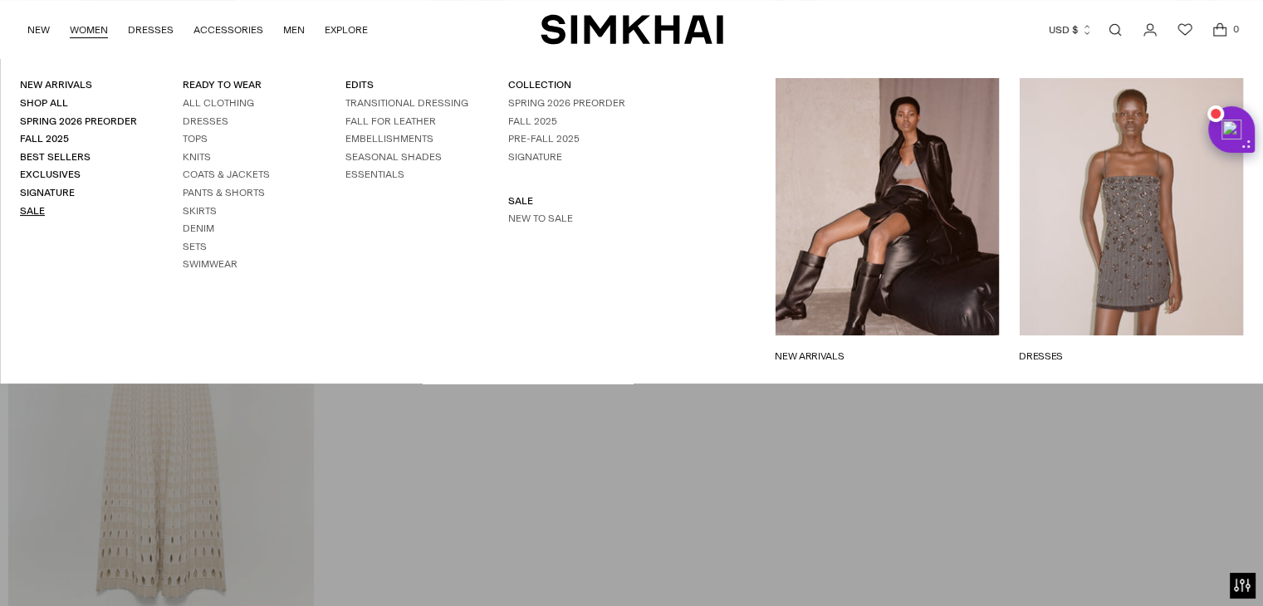
click at [27, 205] on link "Sale" at bounding box center [32, 211] width 25 height 12
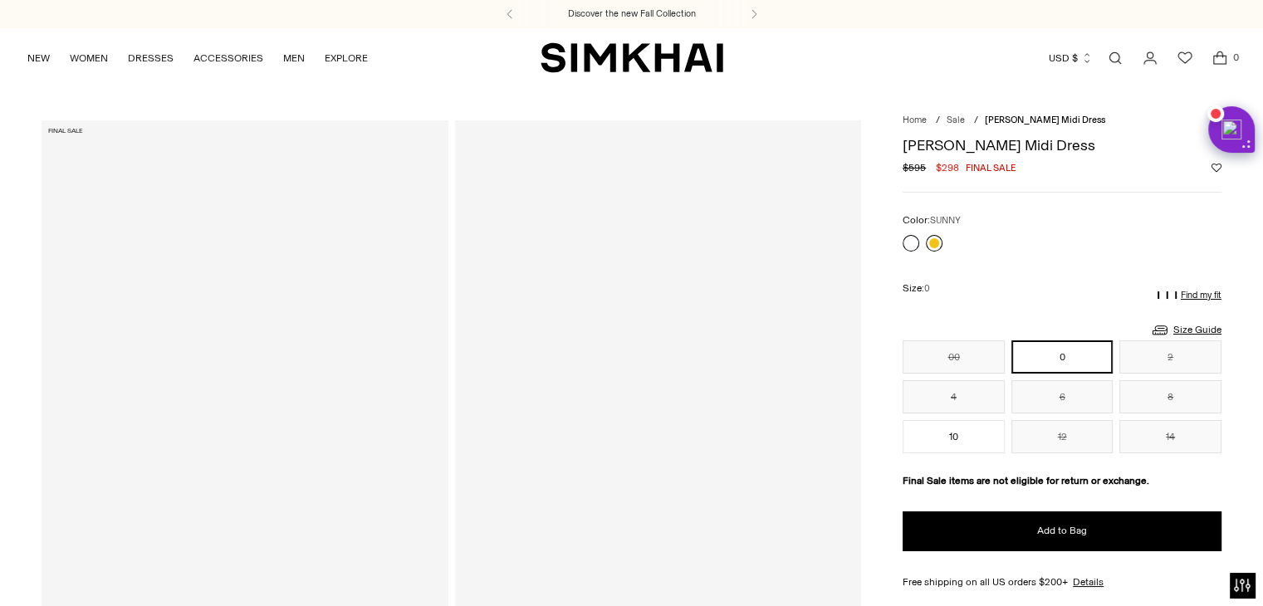
click at [940, 243] on link at bounding box center [934, 243] width 17 height 17
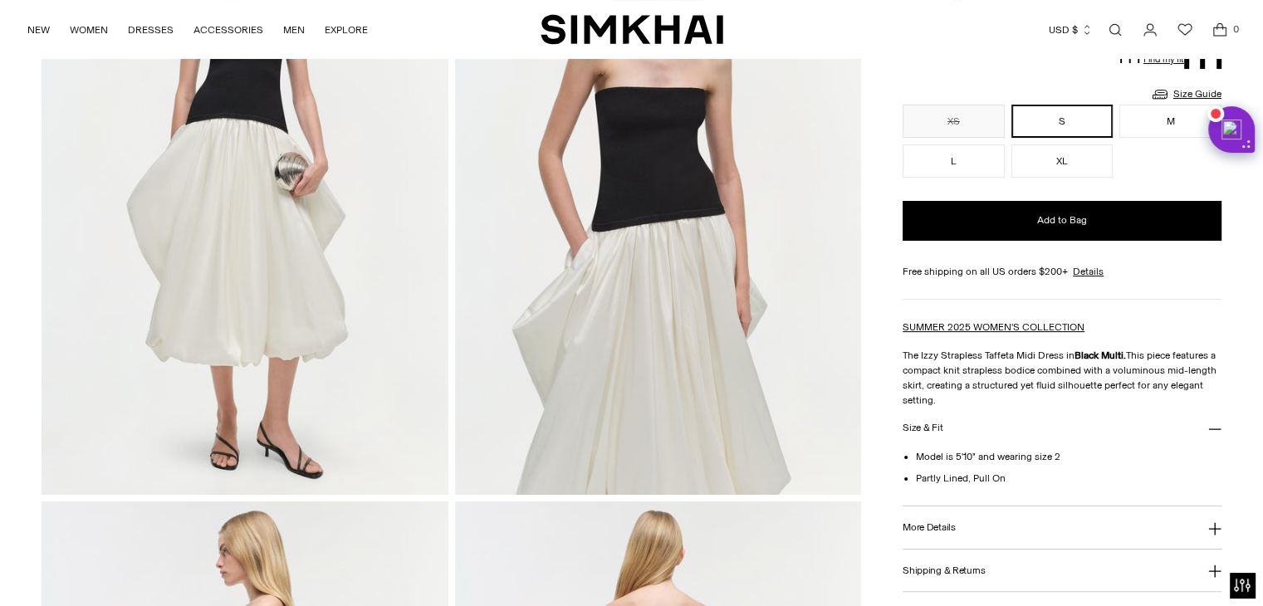
scroll to position [236, 0]
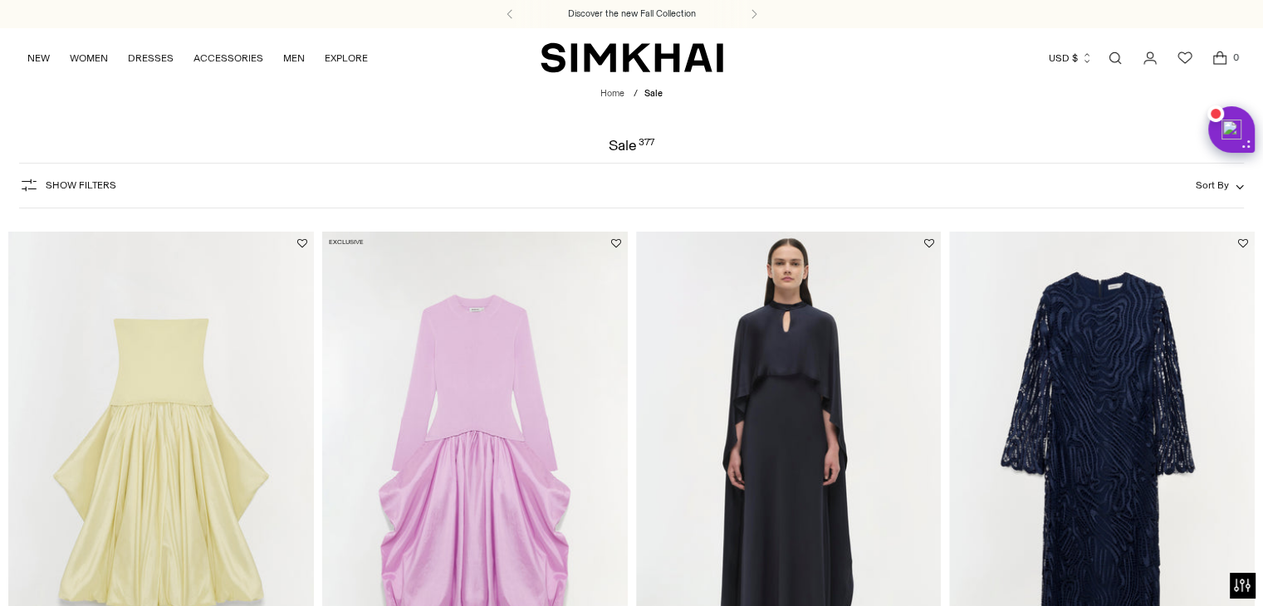
click at [101, 183] on span "Show Filters" at bounding box center [81, 185] width 71 height 12
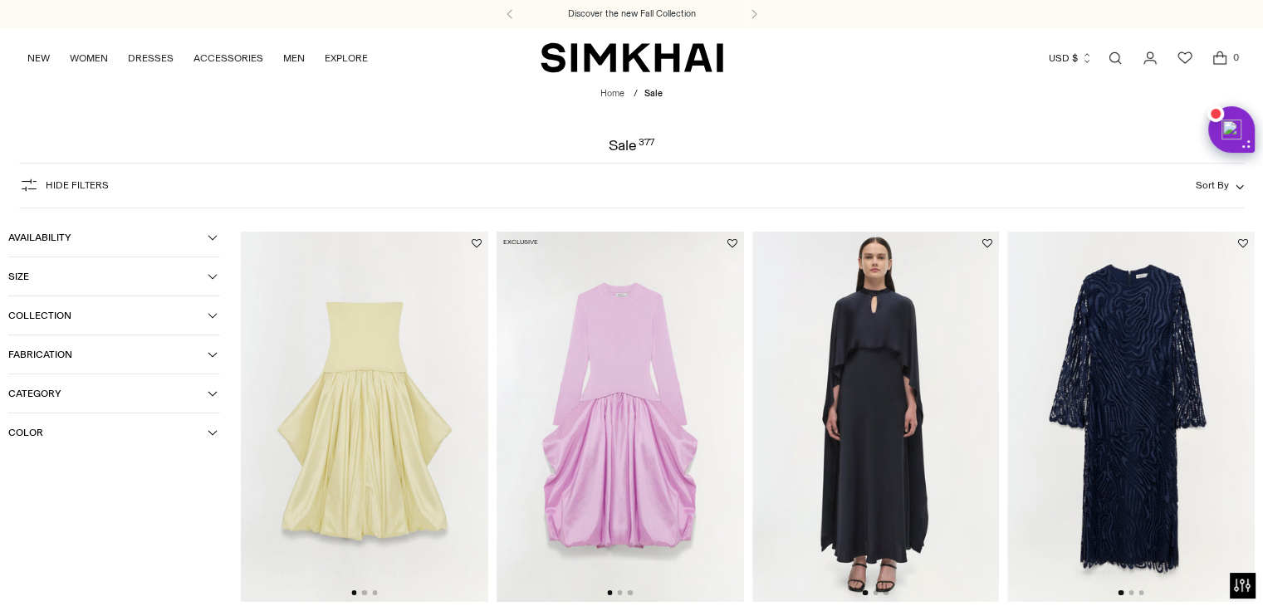
click at [73, 393] on span "Category" at bounding box center [107, 394] width 199 height 12
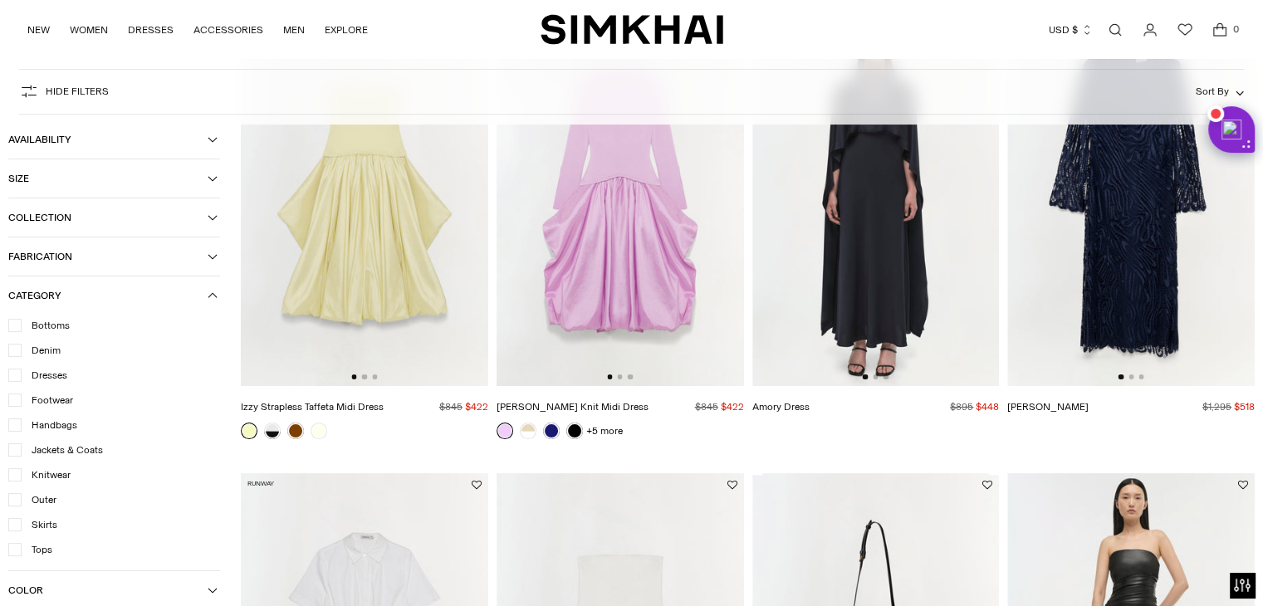
scroll to position [208, 0]
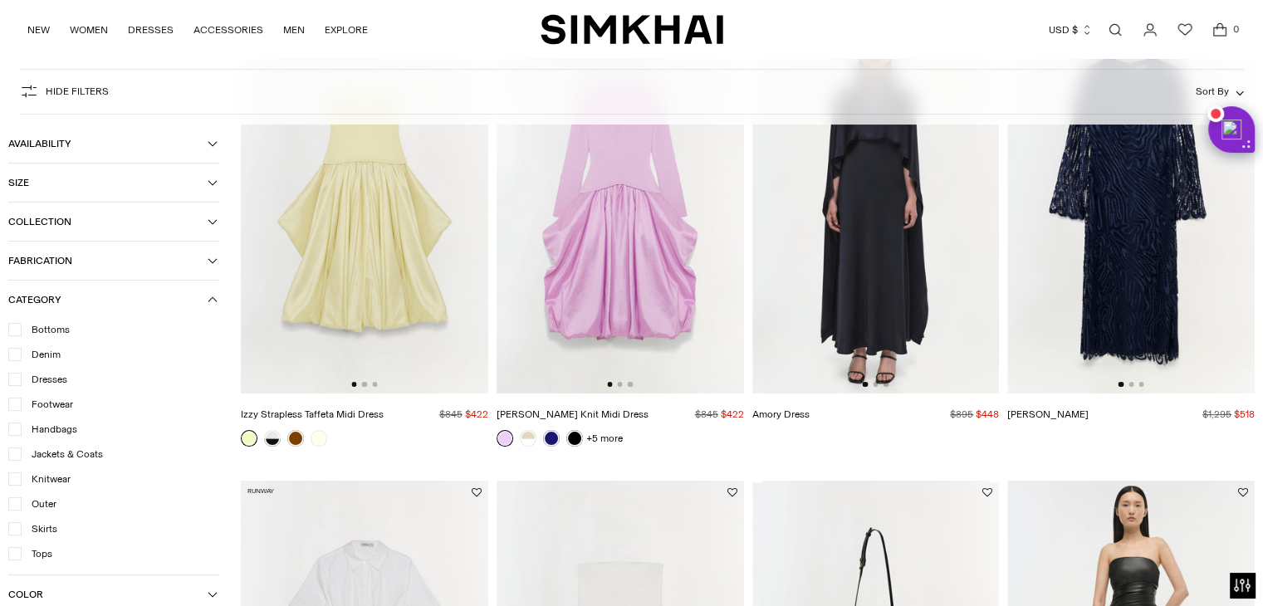
click at [70, 455] on span "Jackets & Coats" at bounding box center [62, 453] width 81 height 15
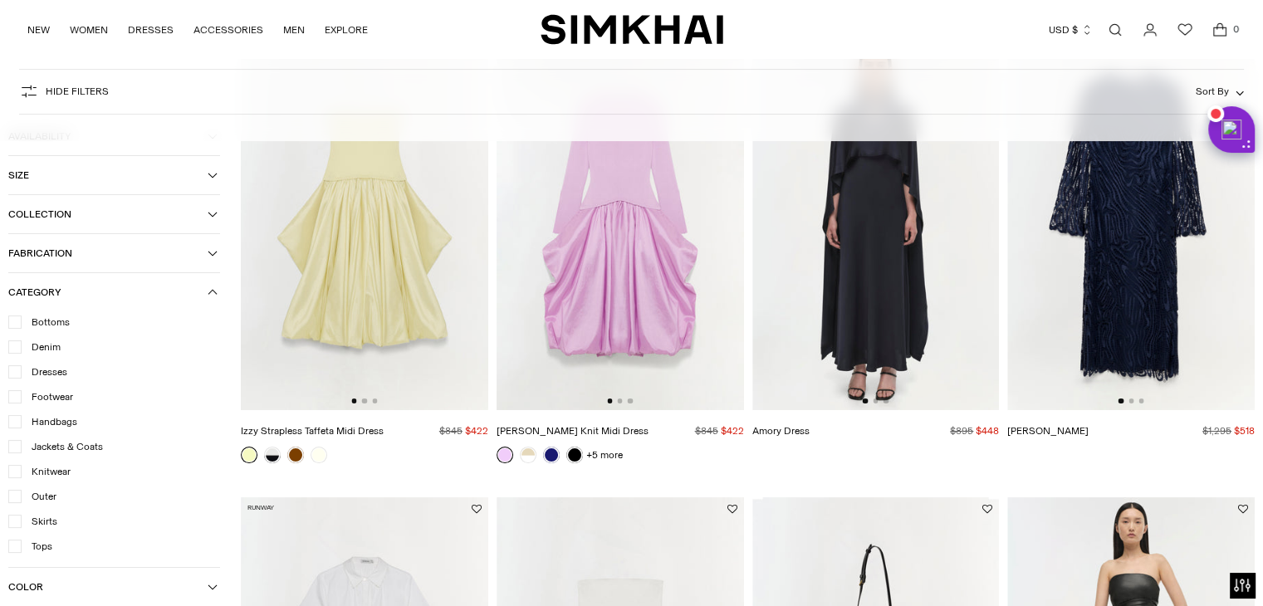
scroll to position [225, 0]
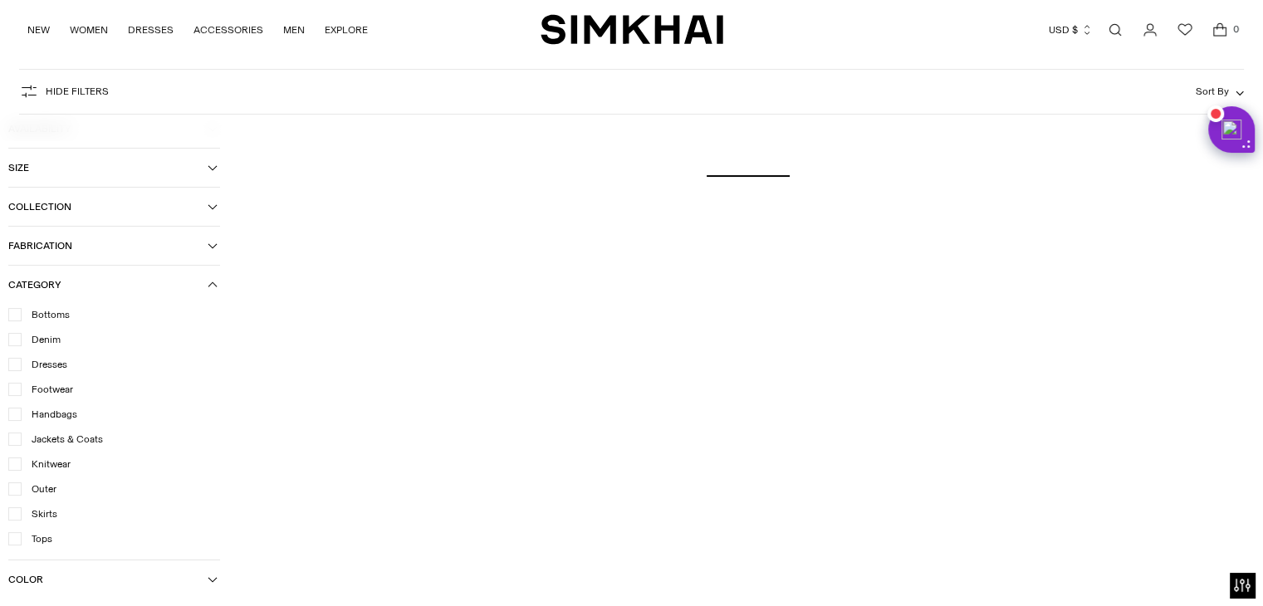
click at [50, 391] on span "Footwear" at bounding box center [48, 389] width 52 height 15
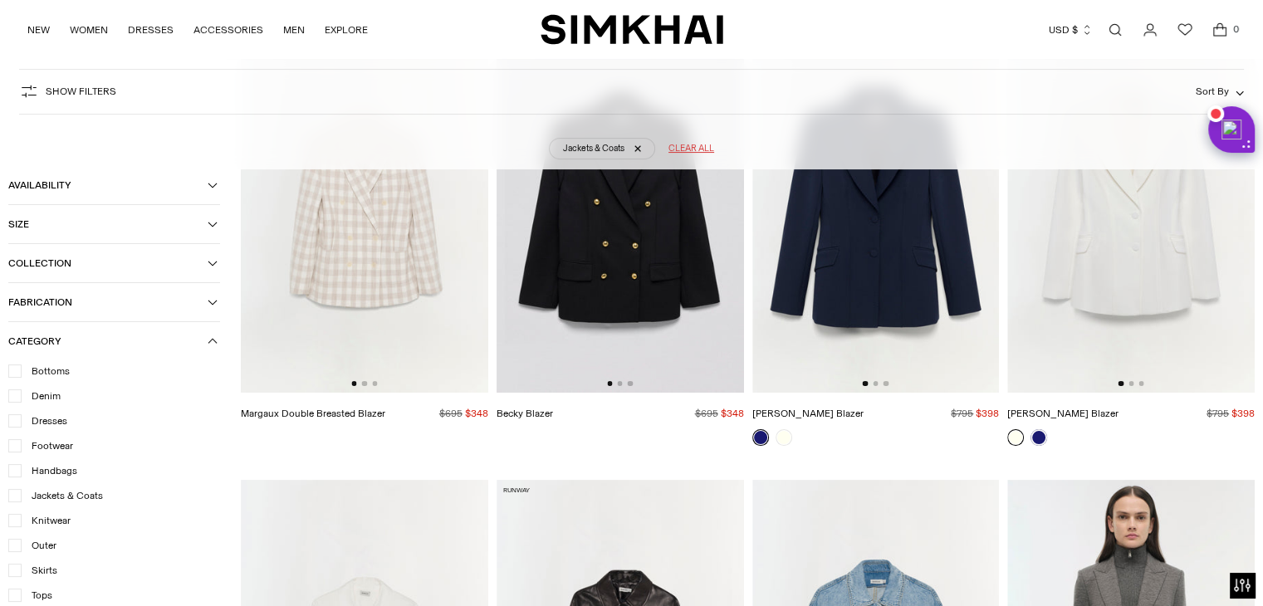
scroll to position [123, 0]
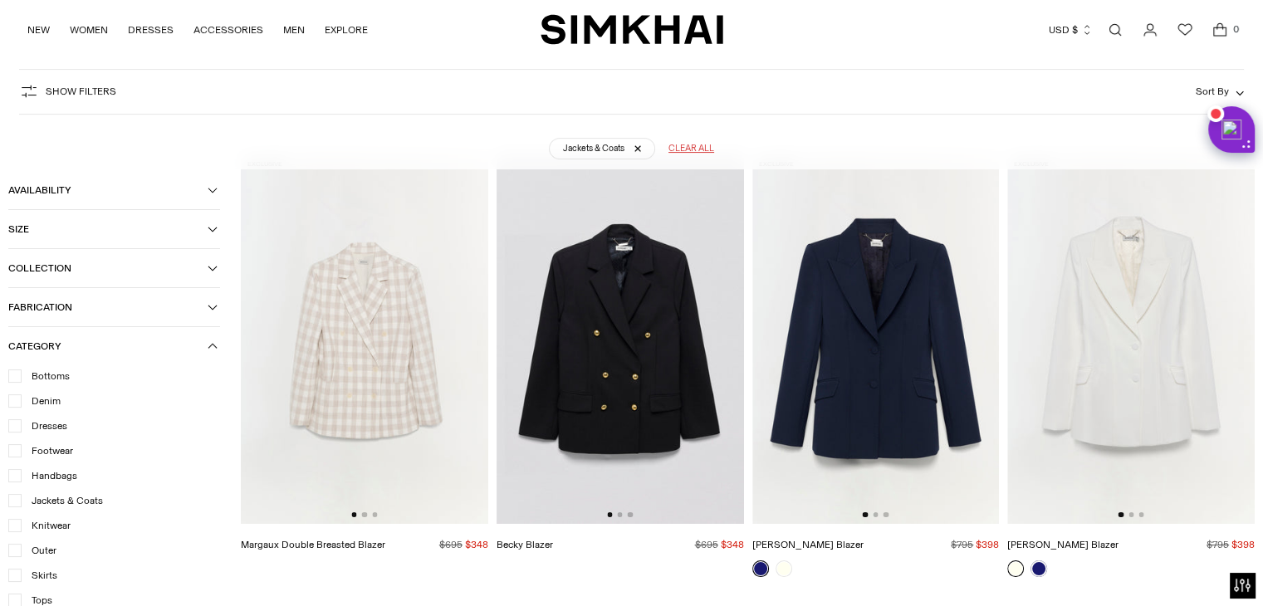
click at [56, 457] on span "Footwear" at bounding box center [48, 451] width 52 height 15
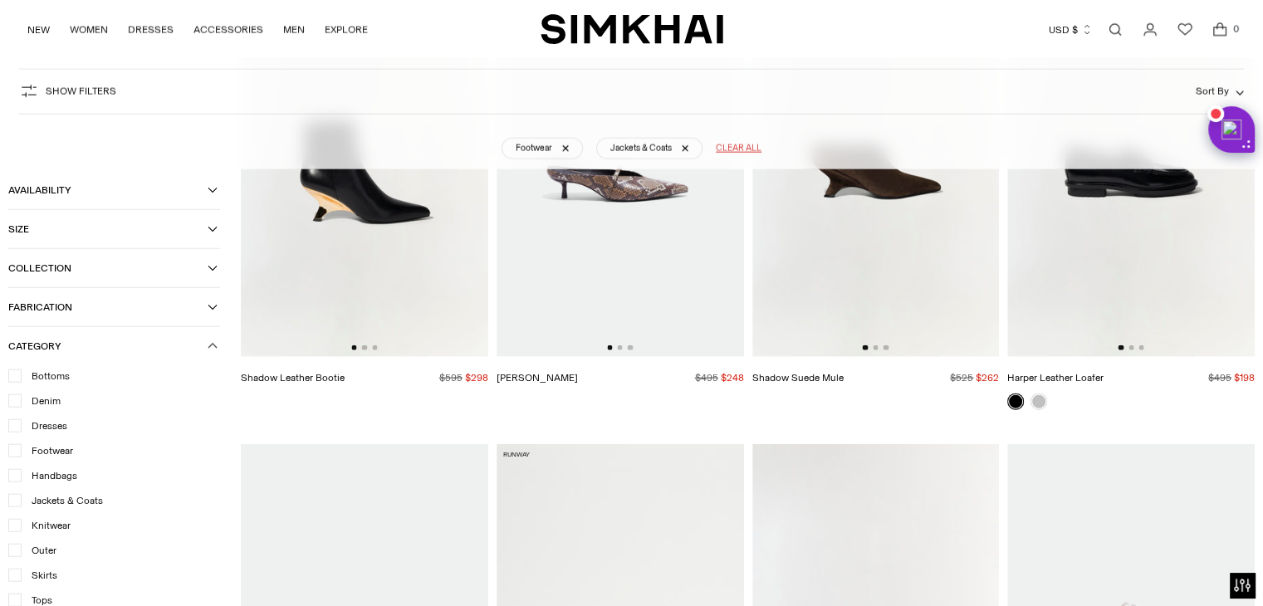
scroll to position [3696, 0]
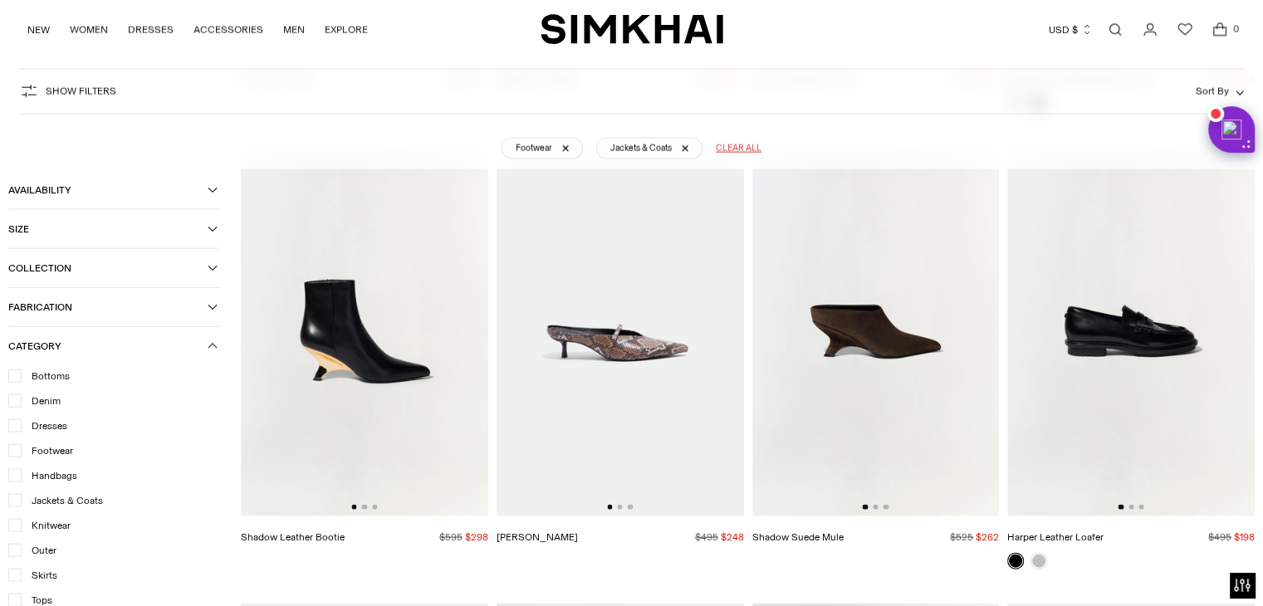
drag, startPoint x: 885, startPoint y: 323, endPoint x: 824, endPoint y: 537, distance: 222.2
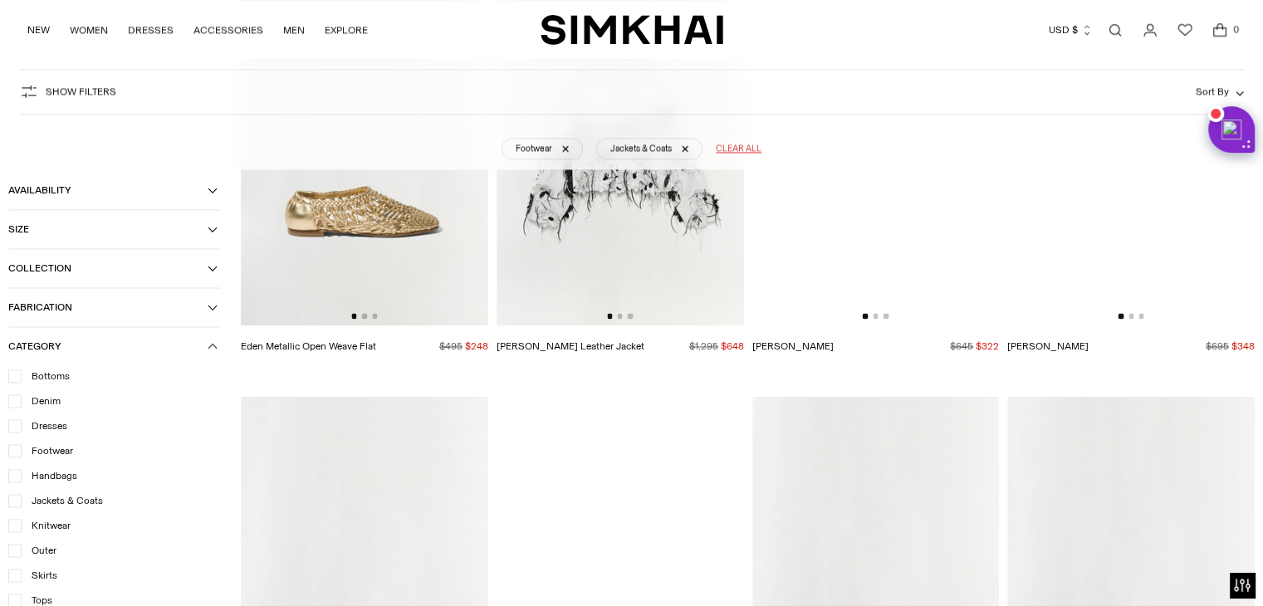
scroll to position [2525, 0]
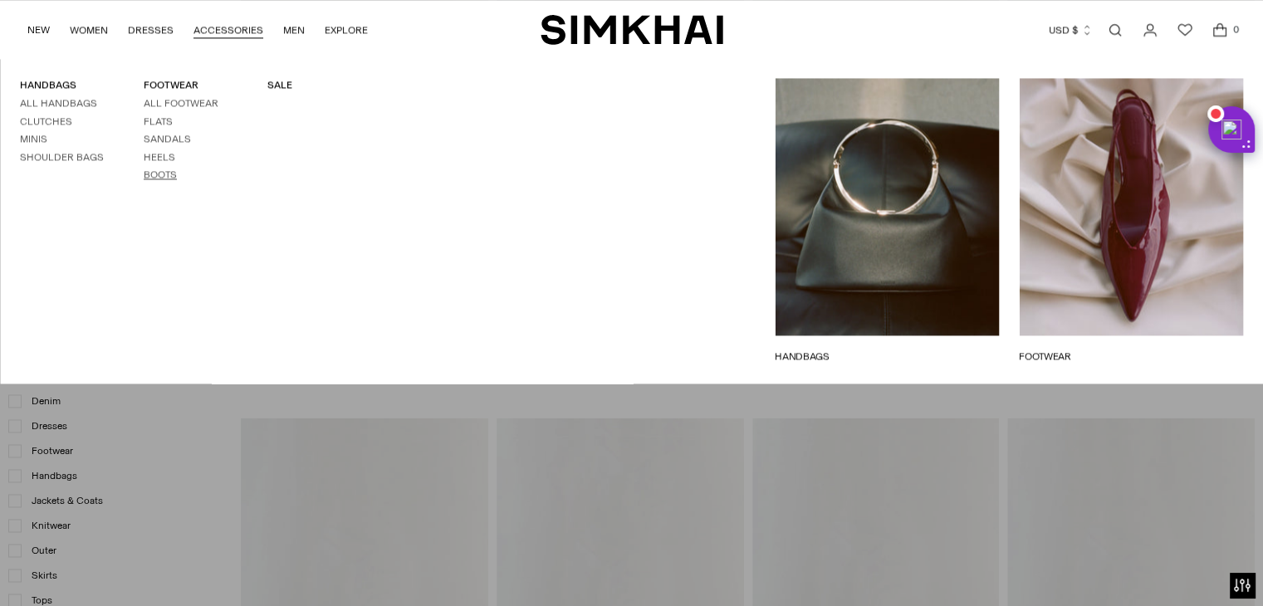
click at [152, 175] on link "Boots" at bounding box center [160, 175] width 33 height 12
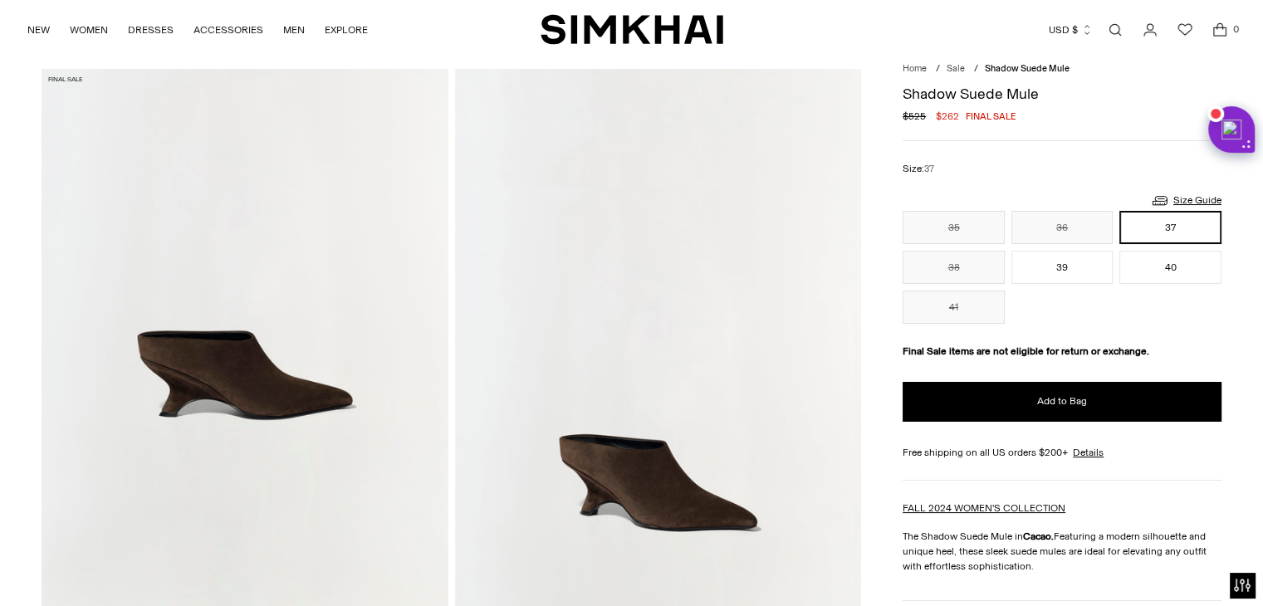
scroll to position [297, 0]
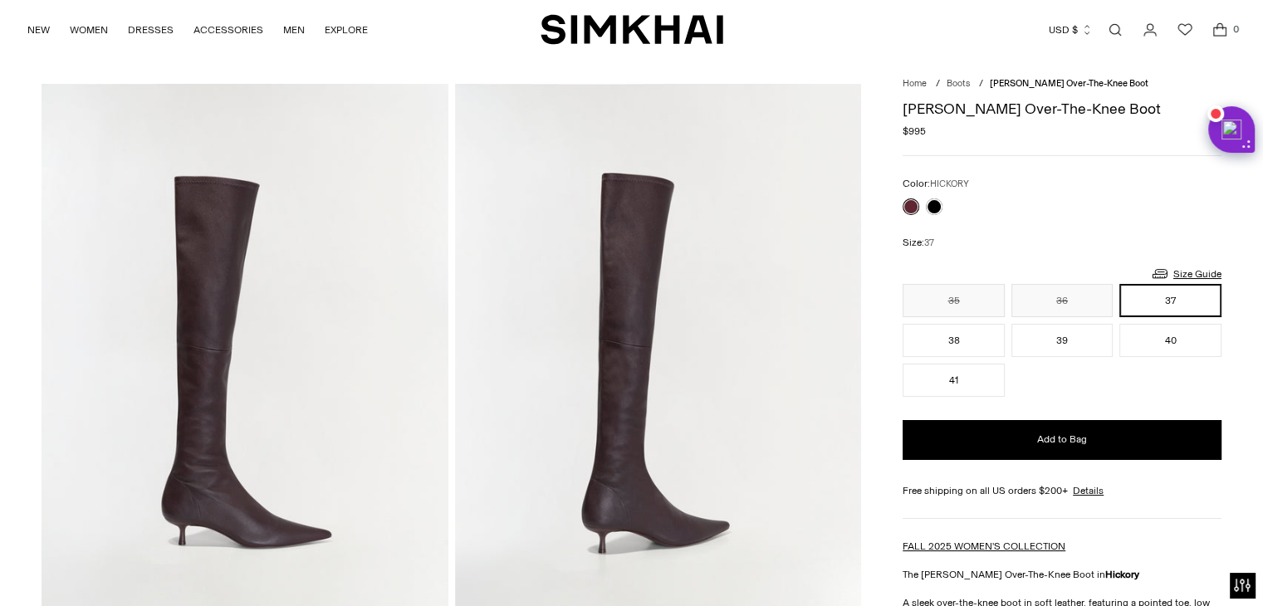
scroll to position [33, 0]
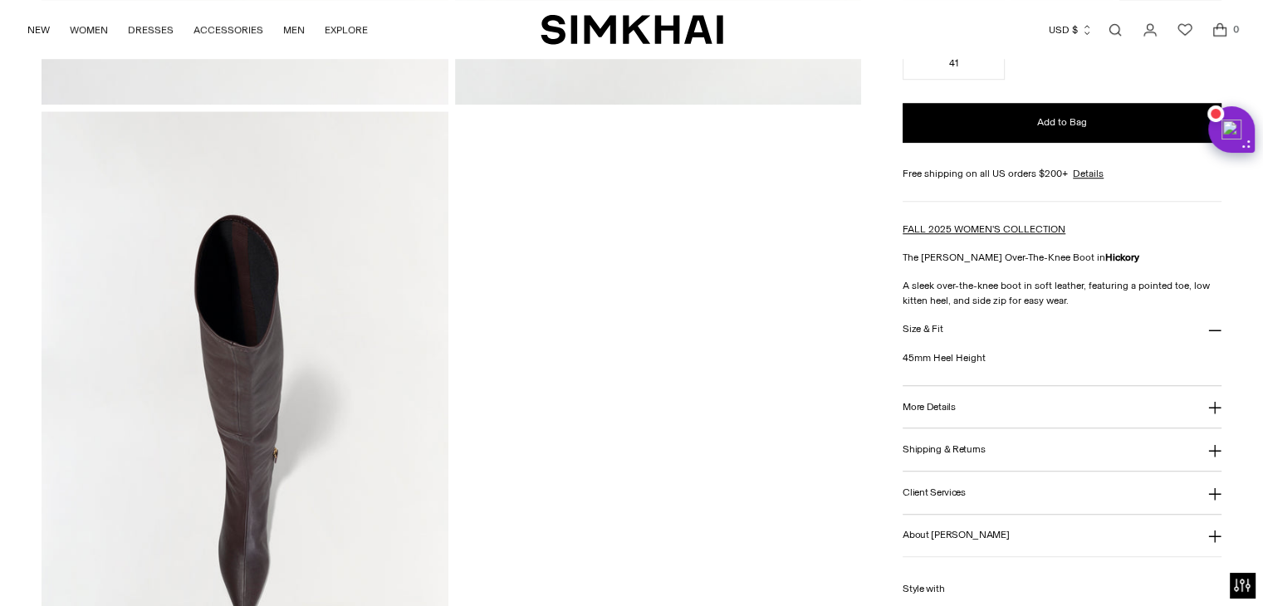
scroll to position [1103, 0]
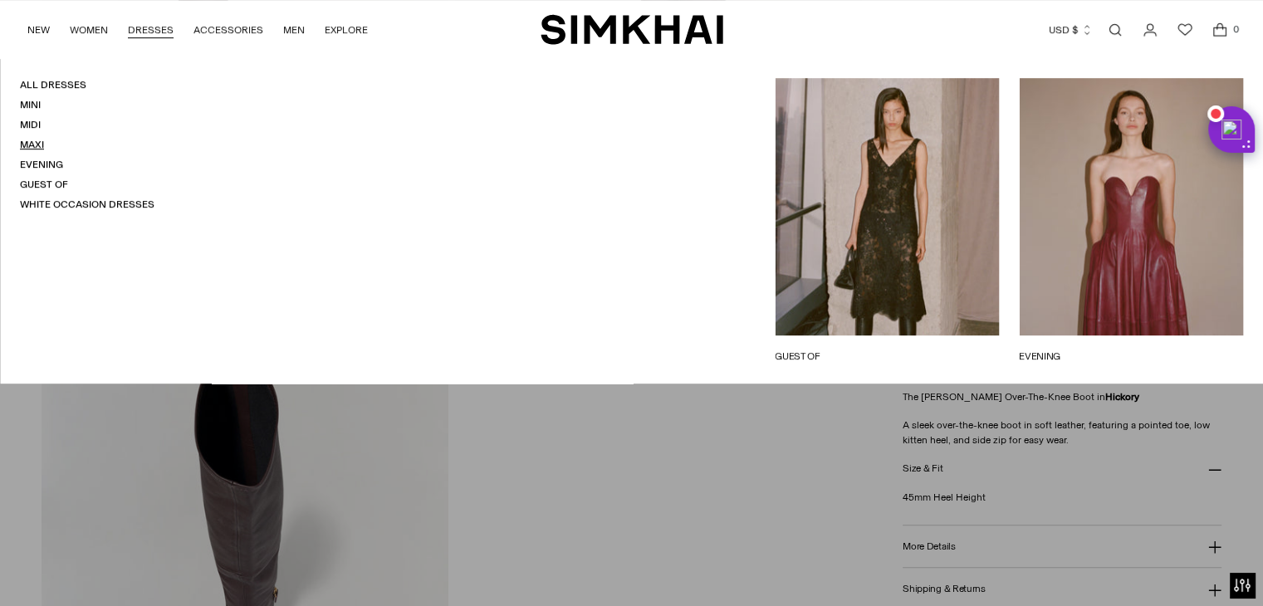
click at [33, 144] on link "Maxi" at bounding box center [32, 145] width 24 height 12
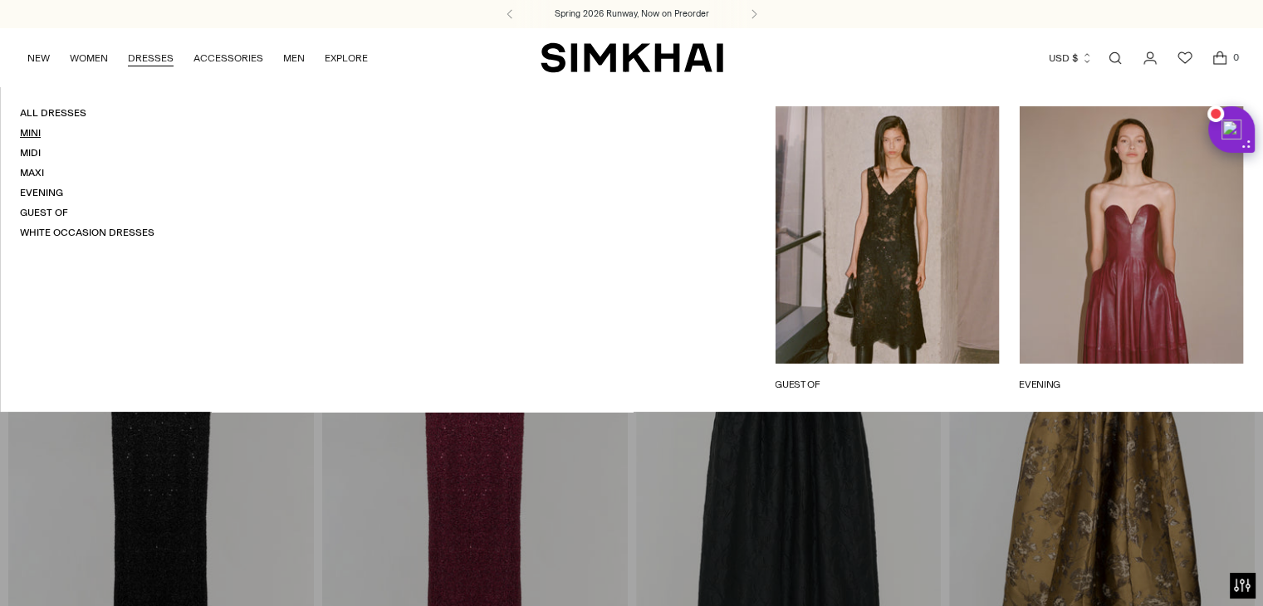
click at [30, 137] on link "Mini" at bounding box center [30, 133] width 21 height 12
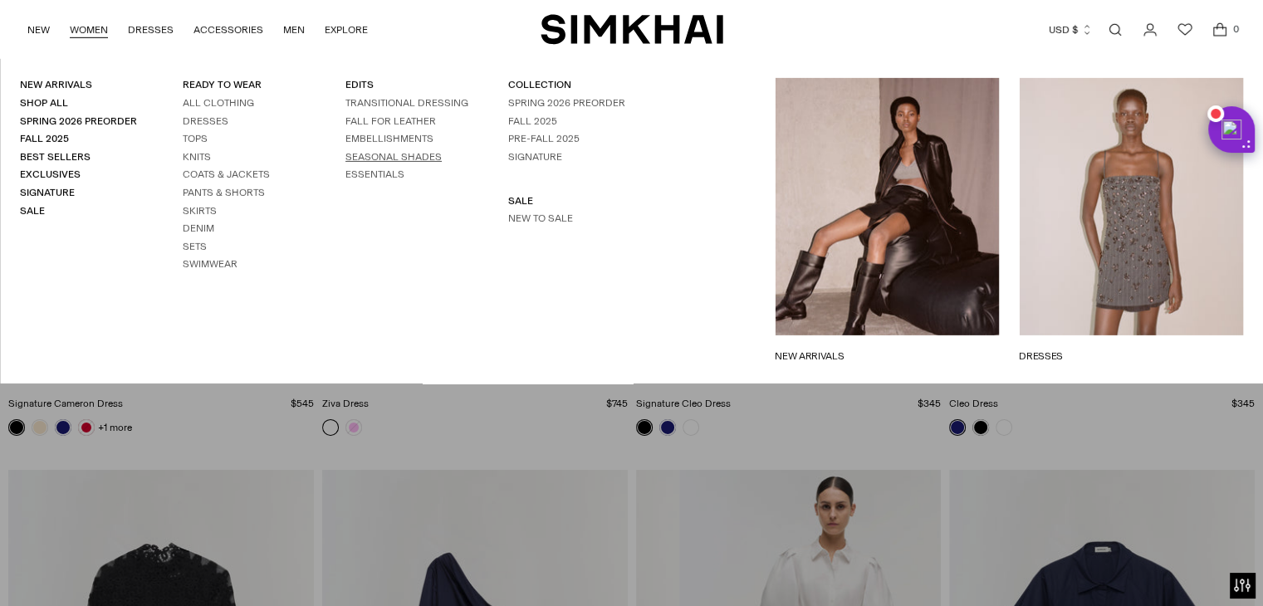
click at [415, 159] on link "SEASONAL SHADES" at bounding box center [394, 157] width 96 height 12
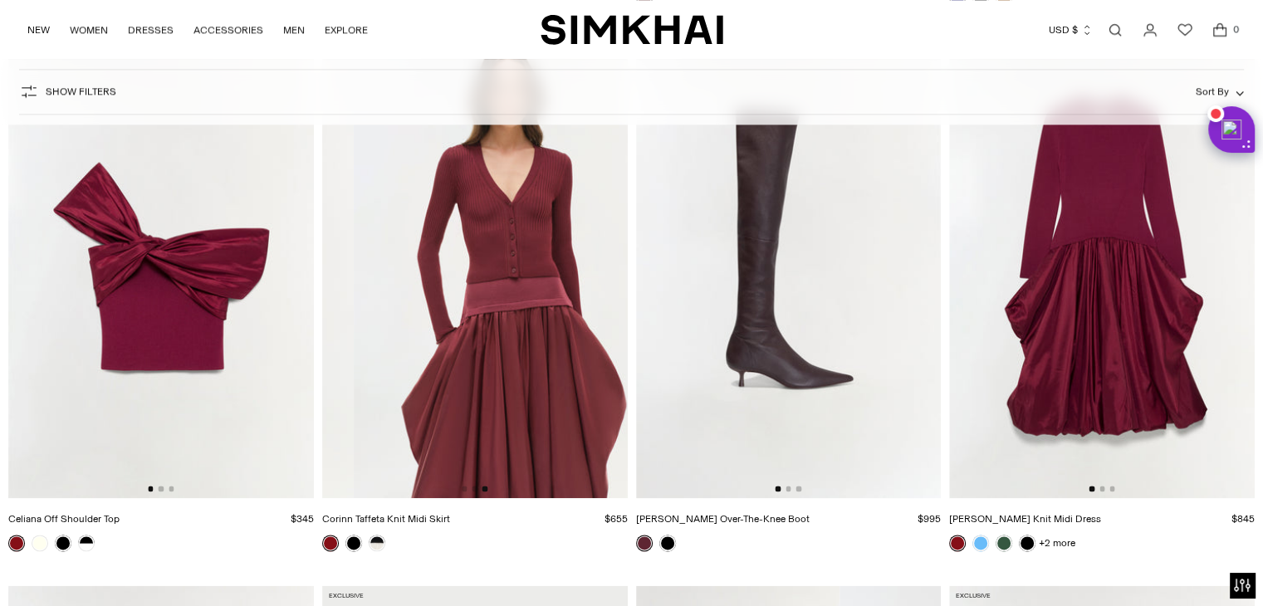
scroll to position [0, 581]
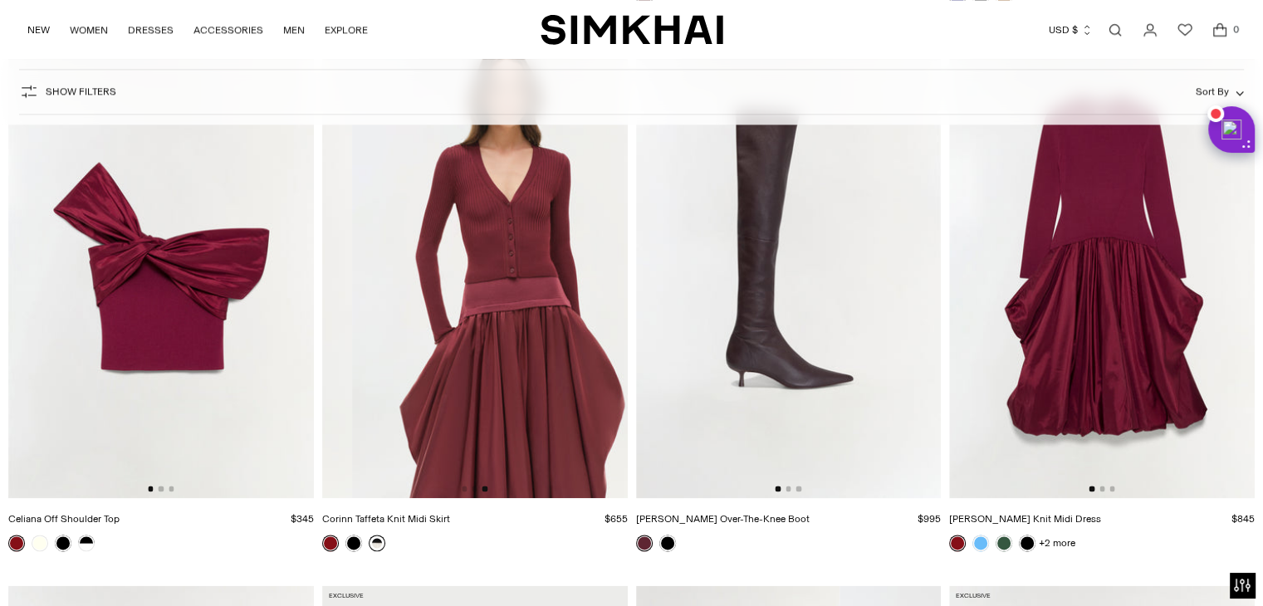
click at [371, 543] on link at bounding box center [377, 543] width 17 height 17
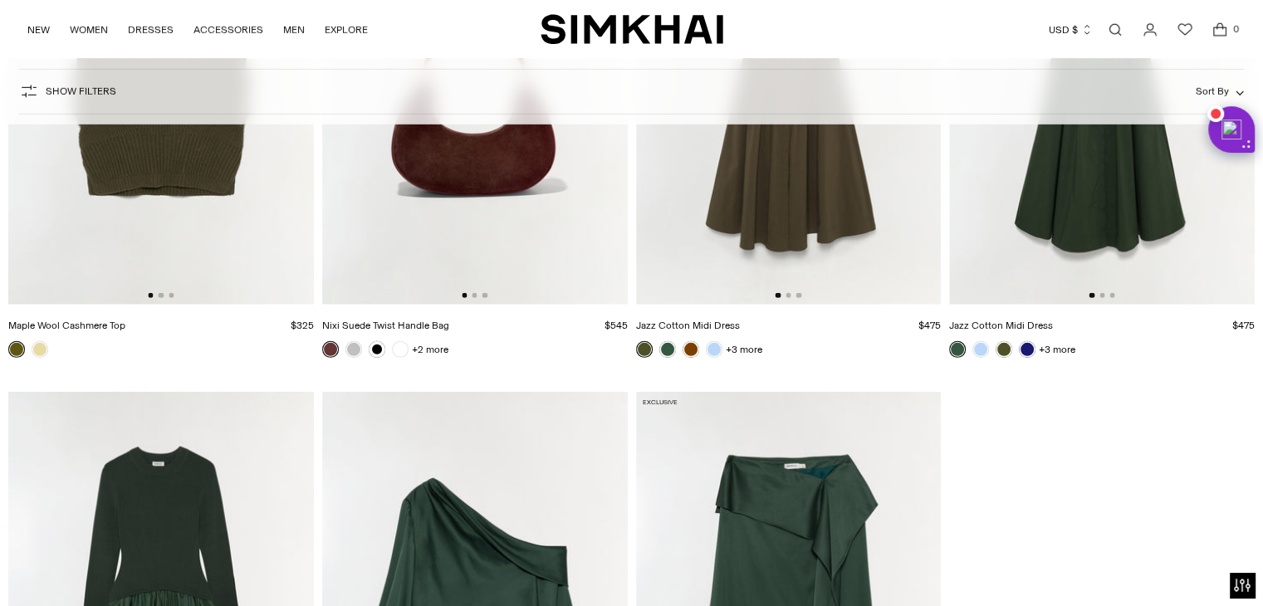
scroll to position [11128, 0]
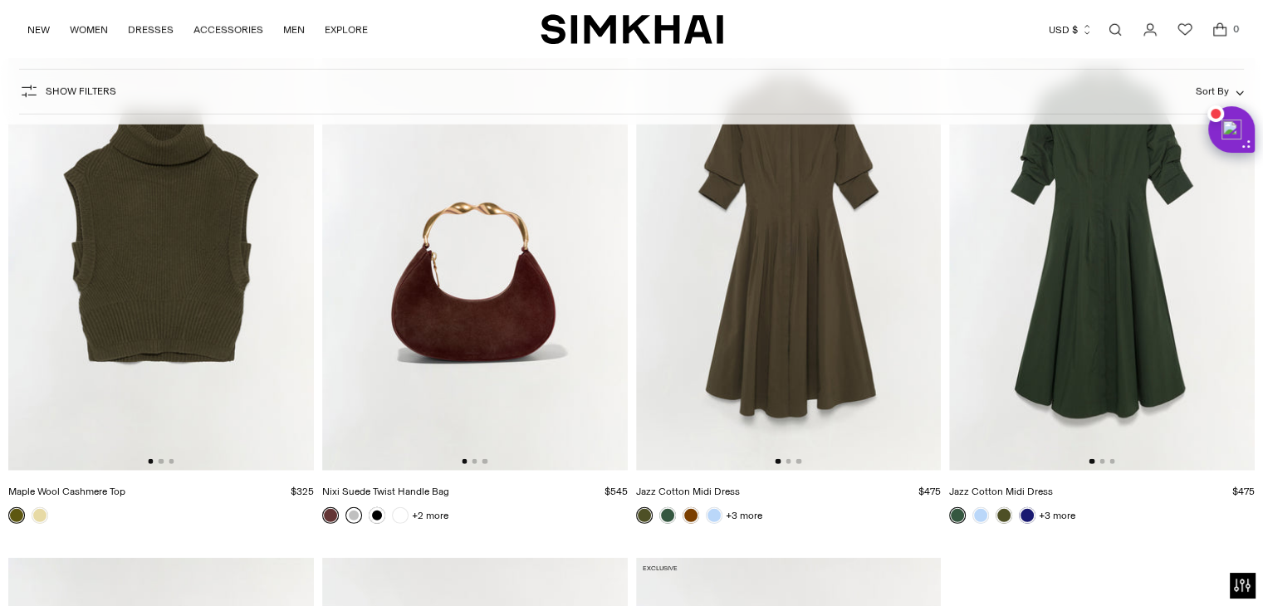
click at [354, 513] on link at bounding box center [354, 516] width 17 height 17
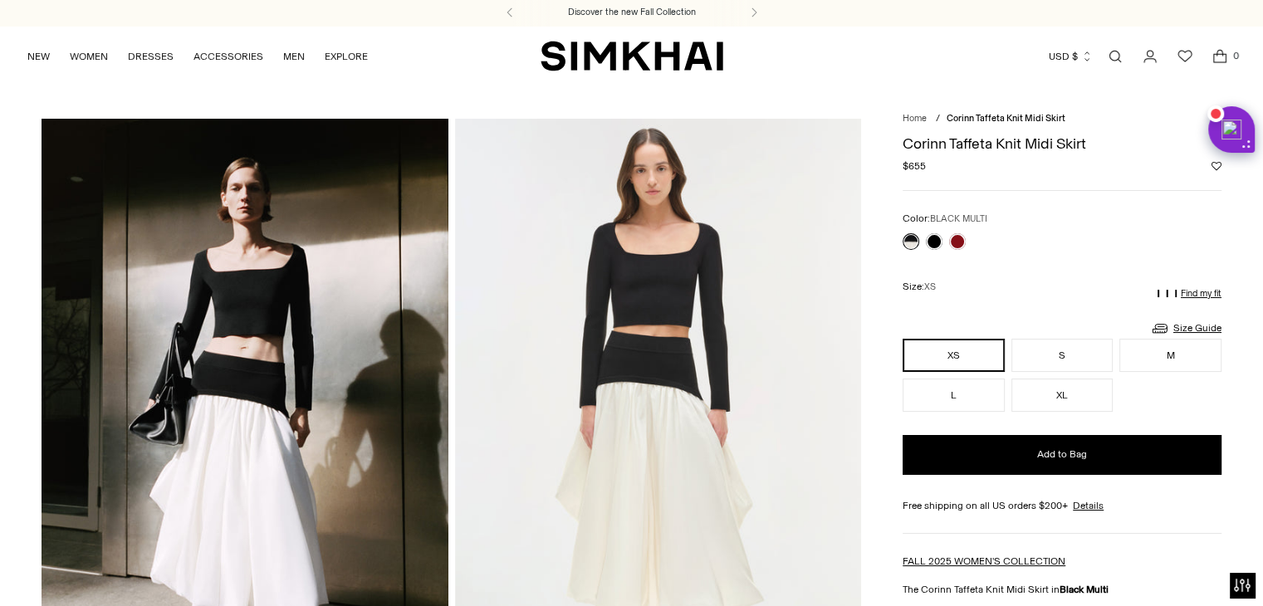
scroll to position [2, 0]
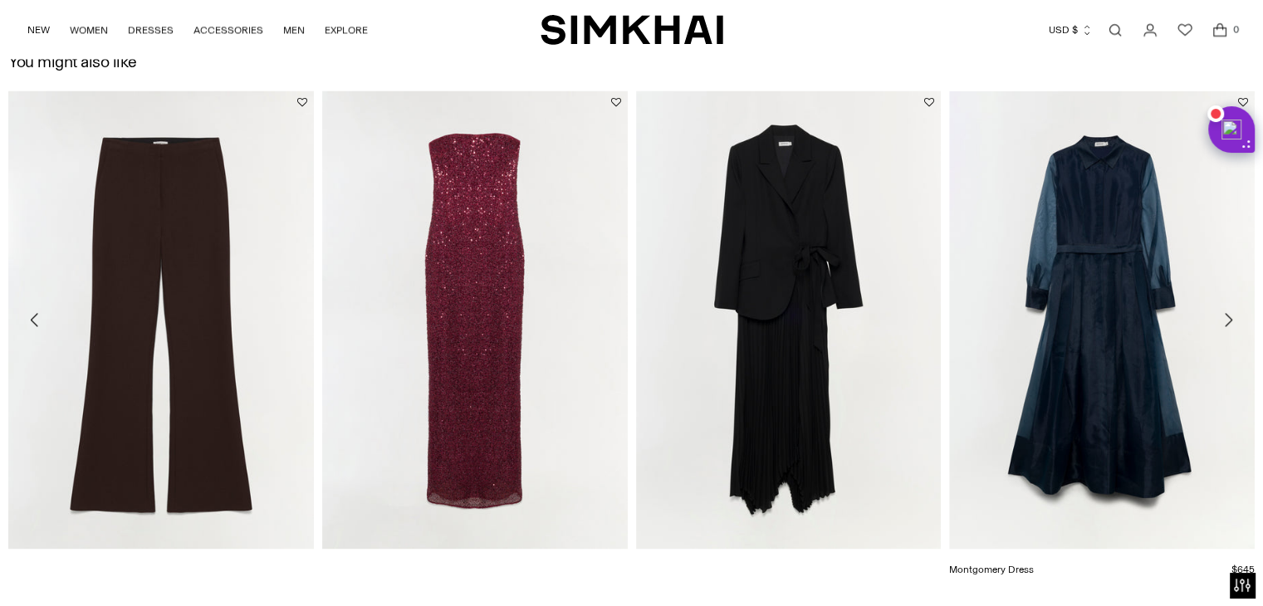
scroll to position [2539, 0]
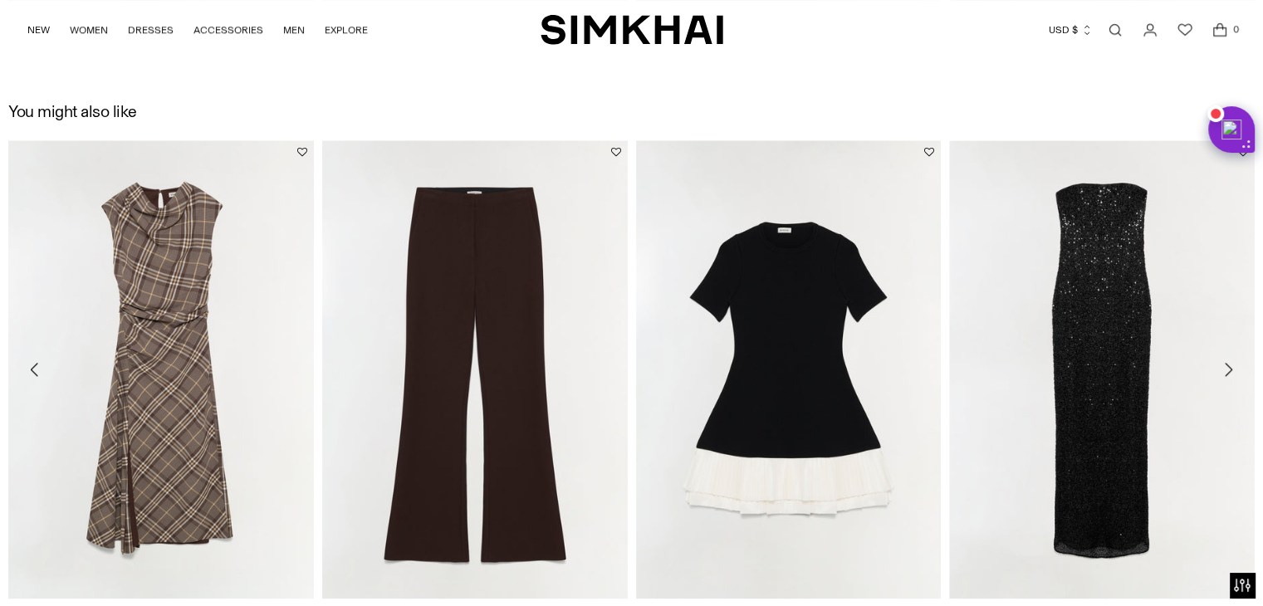
scroll to position [2166, 0]
